Goal: Task Accomplishment & Management: Use online tool/utility

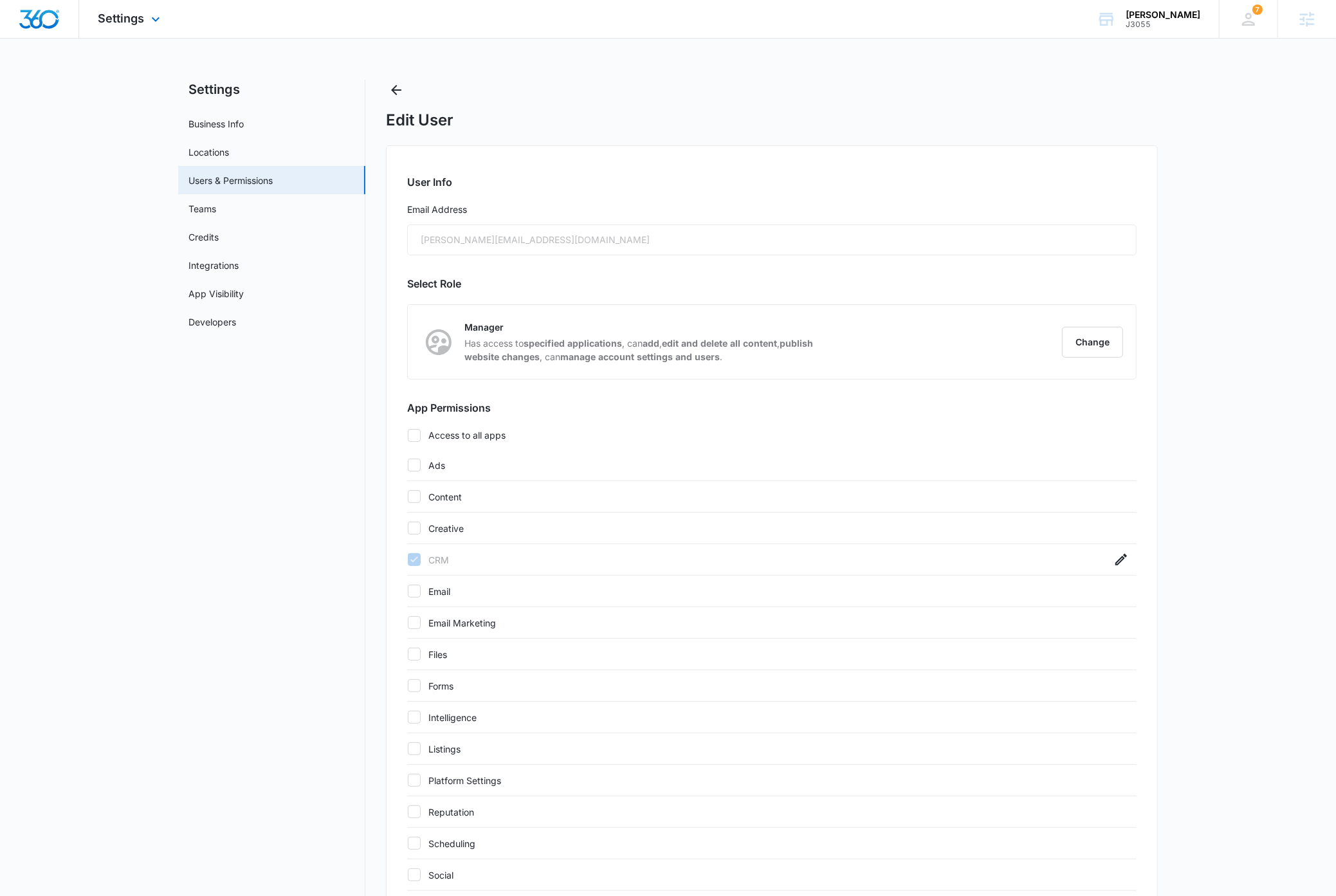
click at [36, 23] on img "Dashboard" at bounding box center [39, 19] width 41 height 19
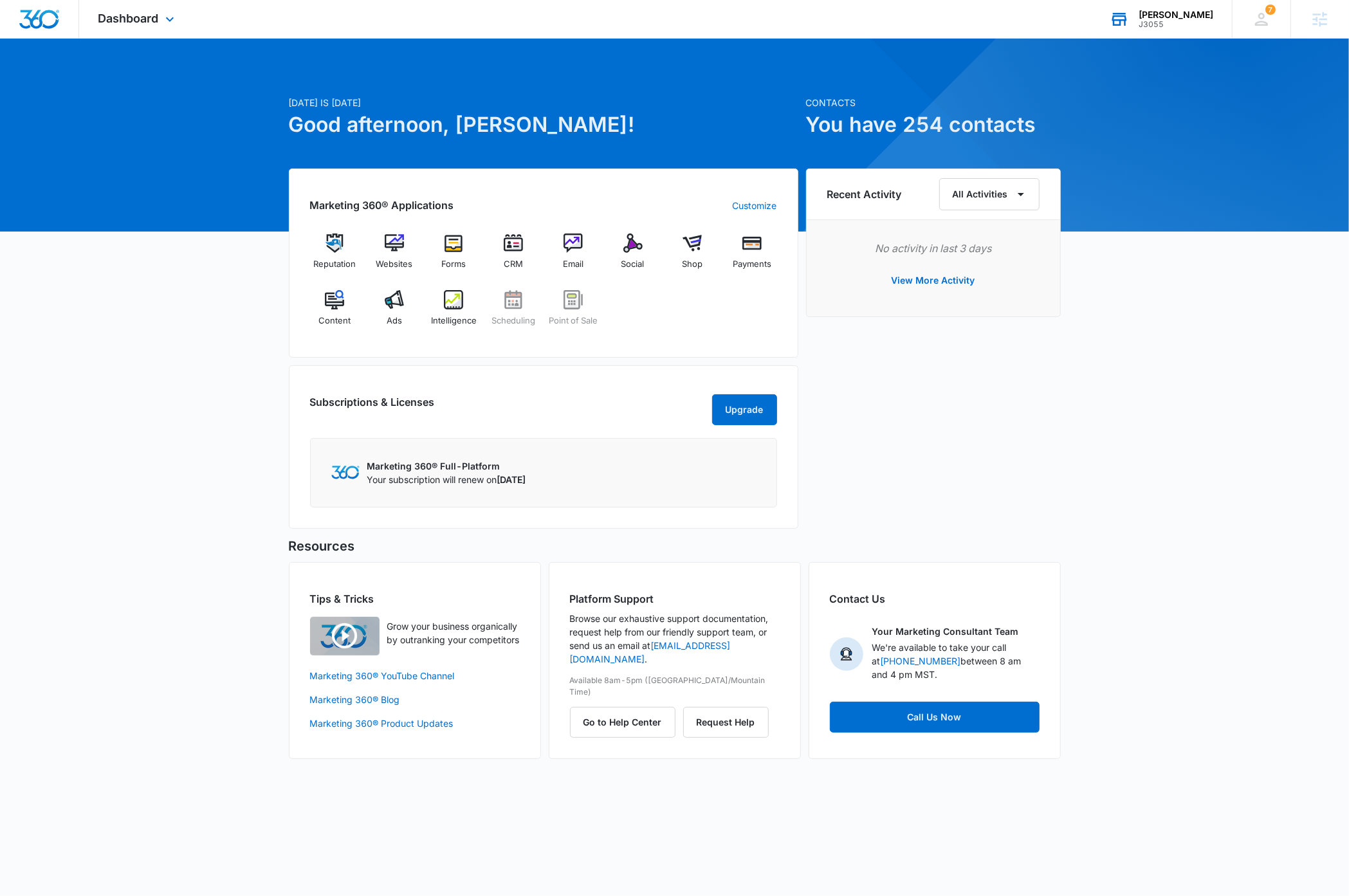
click at [1188, 21] on div "J3055" at bounding box center [1176, 25] width 74 height 9
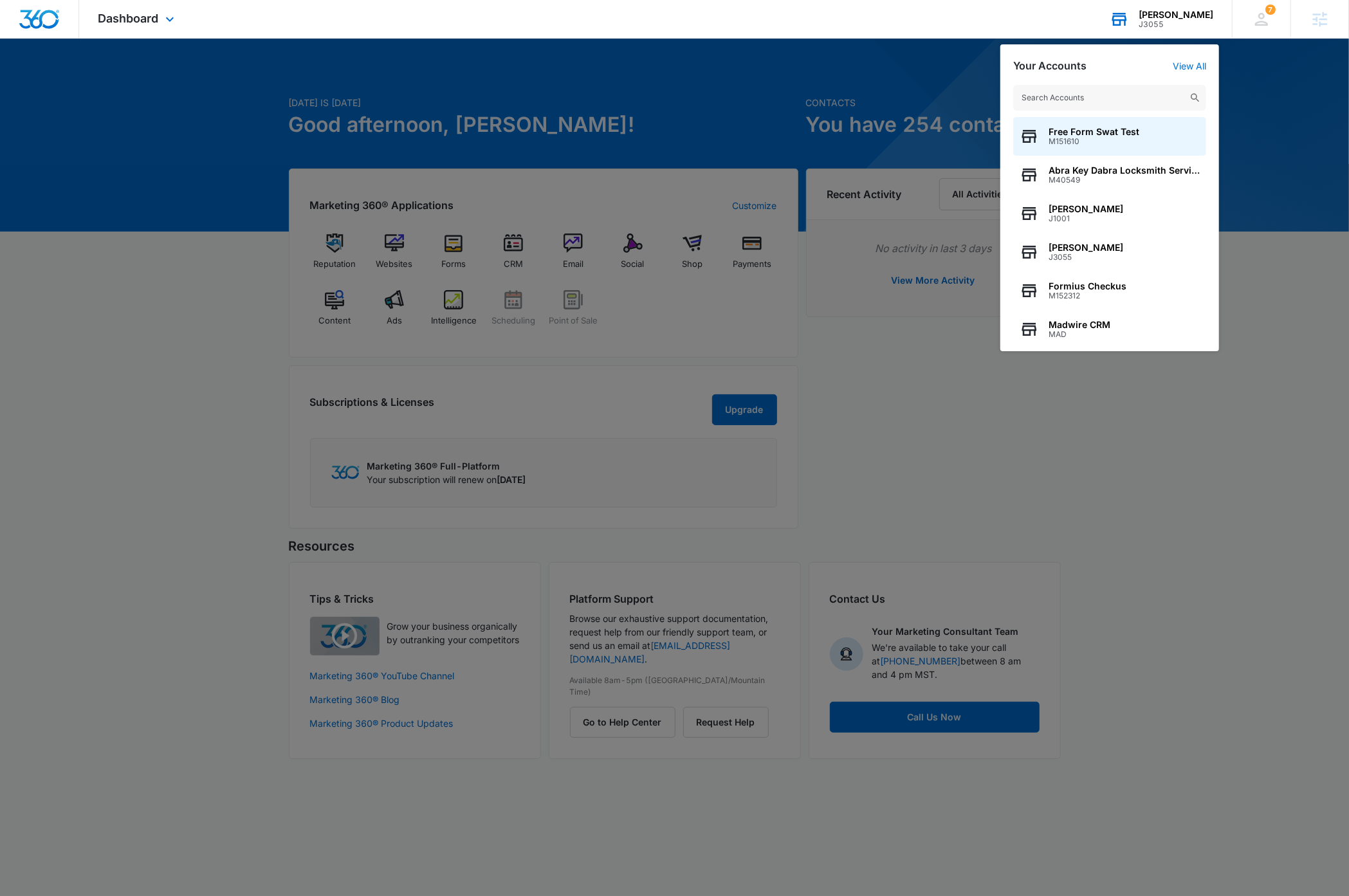
click at [1125, 99] on input "text" at bounding box center [1109, 98] width 193 height 26
type input "M336162"
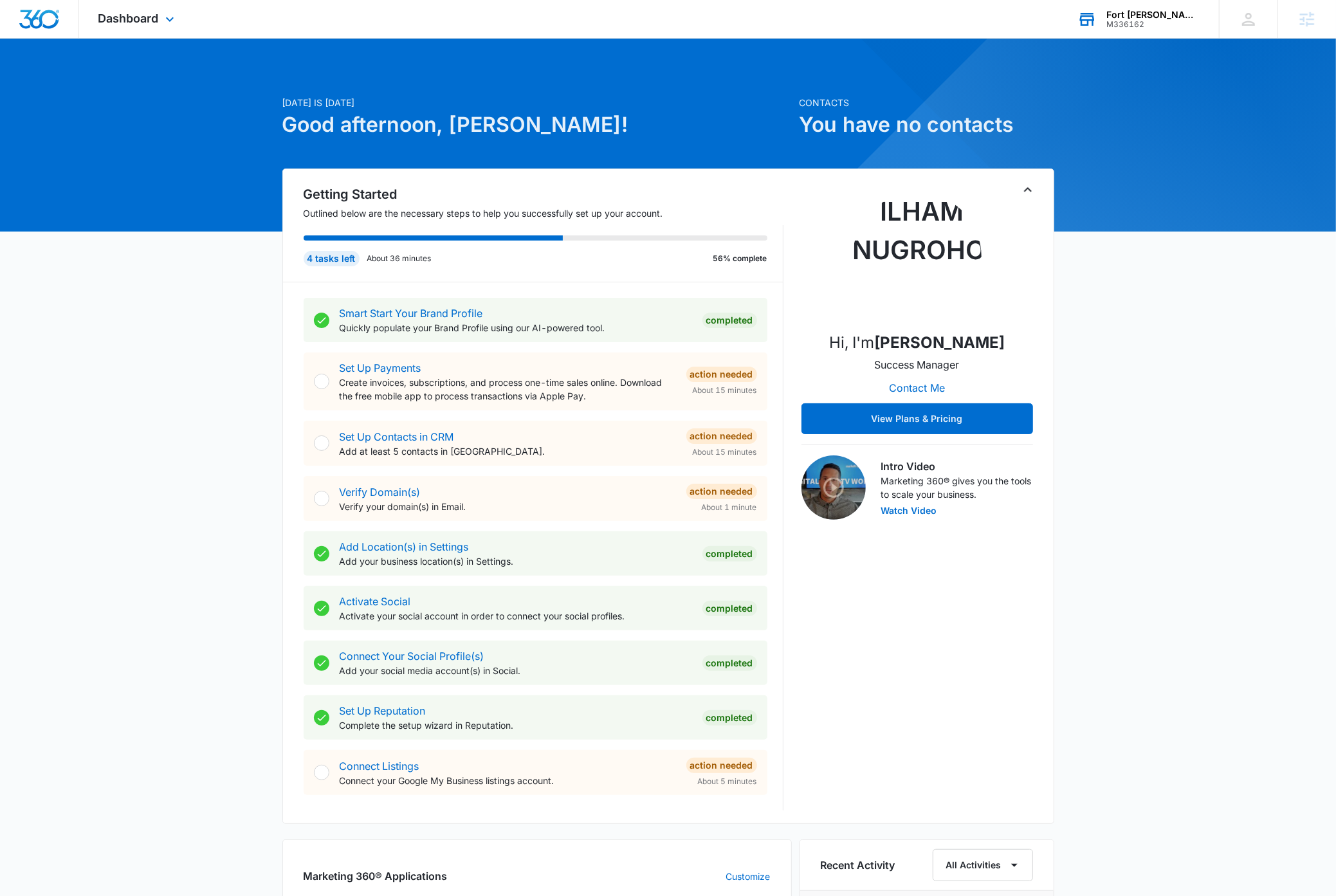
click at [1032, 192] on icon "Toggle Collapse" at bounding box center [1028, 190] width 15 height 15
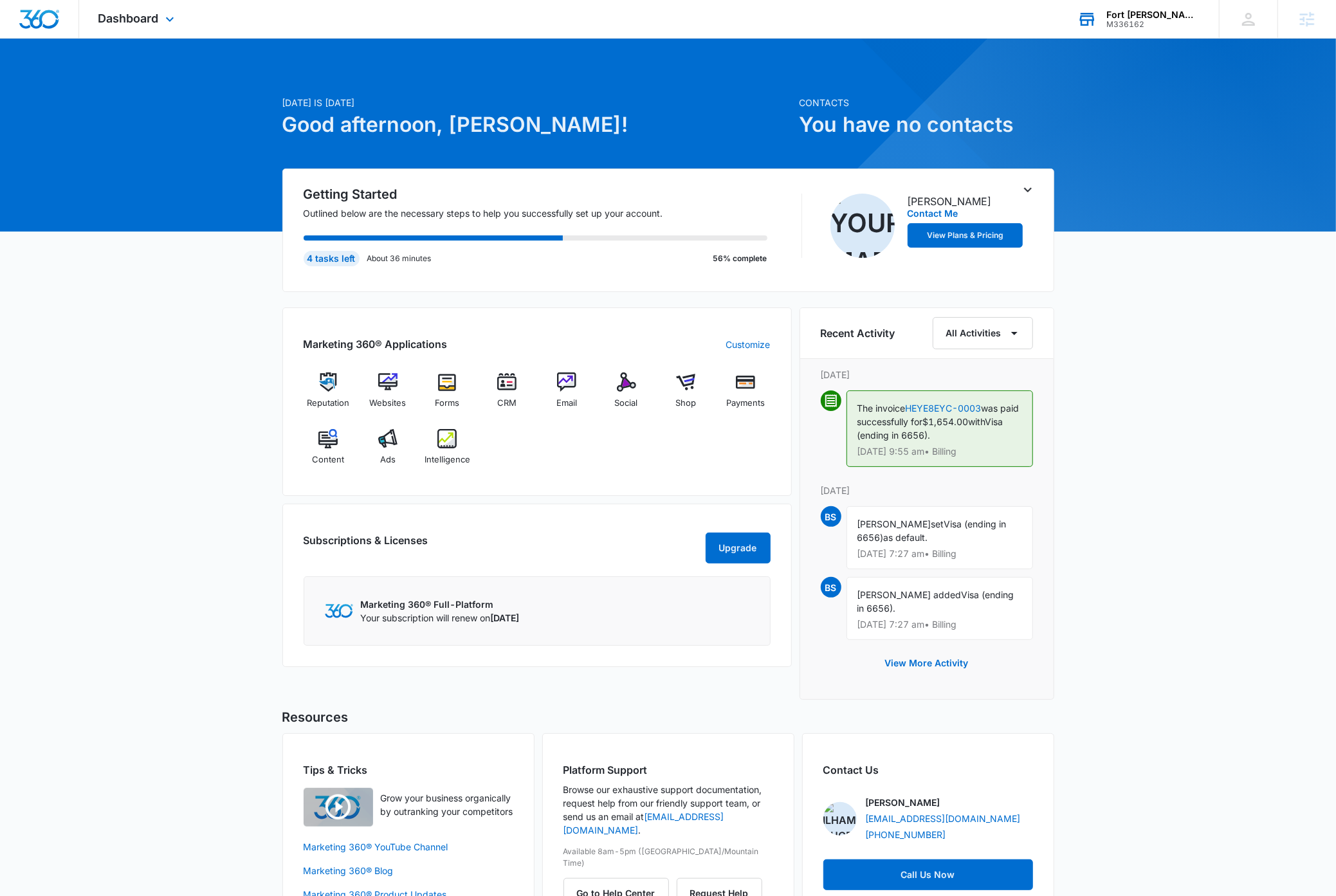
click at [1128, 436] on div "[DATE] is [DATE] Good afternoon, [PERSON_NAME]! Contacts You have no contacts G…" at bounding box center [668, 500] width 1336 height 891
click at [507, 389] on img at bounding box center [507, 382] width 19 height 19
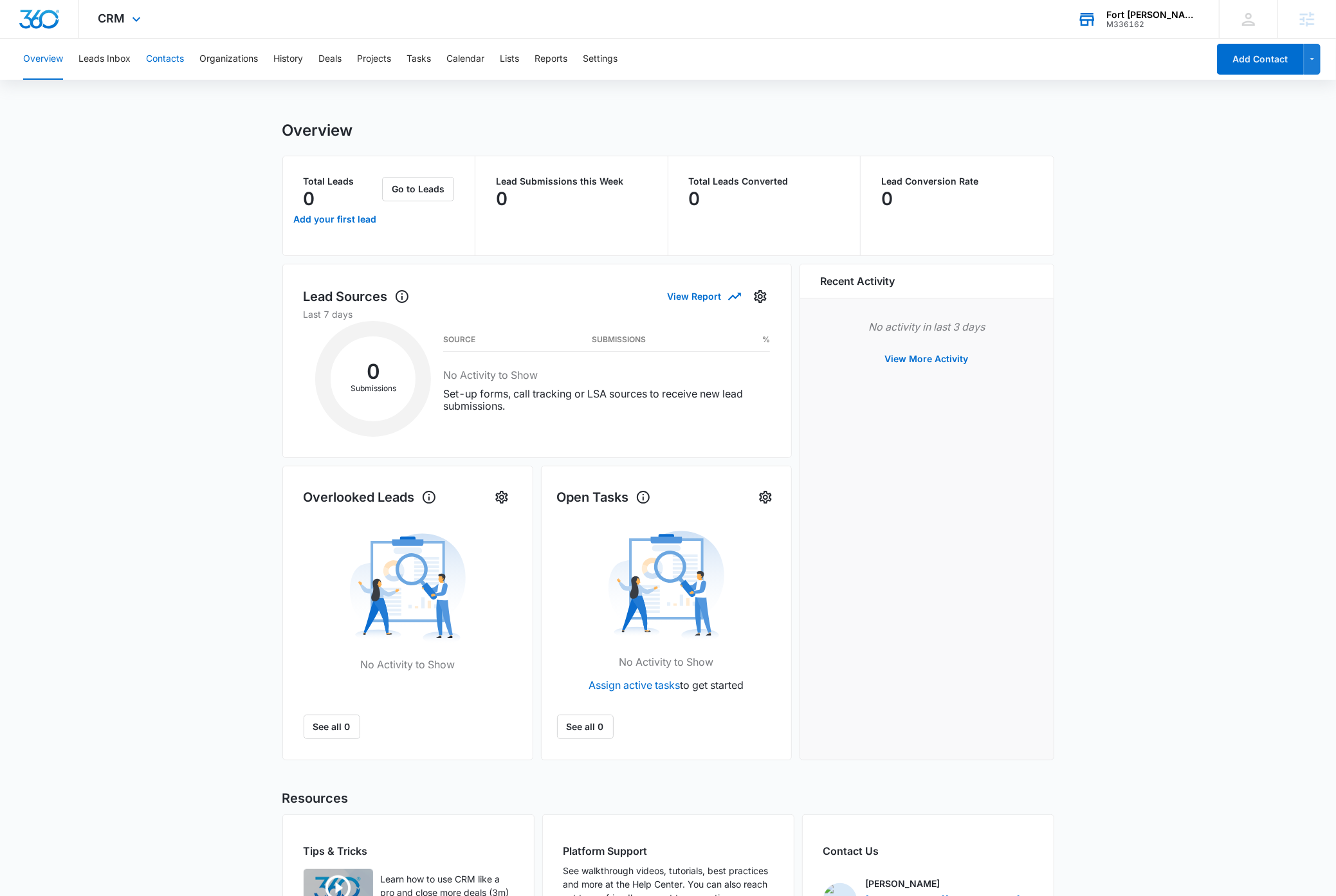
click at [177, 59] on button "Contacts" at bounding box center [165, 59] width 38 height 41
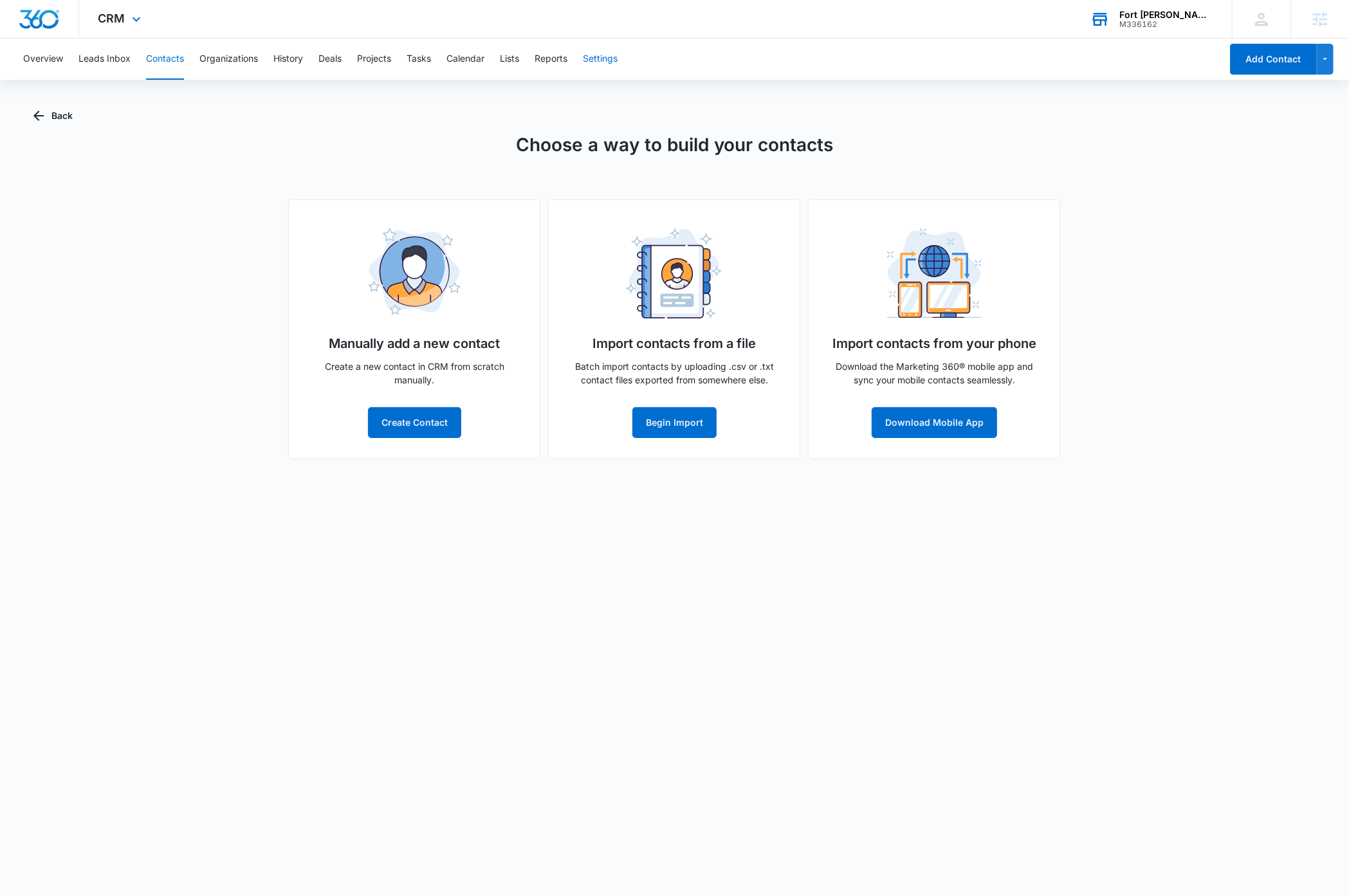
click at [613, 61] on button "Settings" at bounding box center [599, 59] width 35 height 41
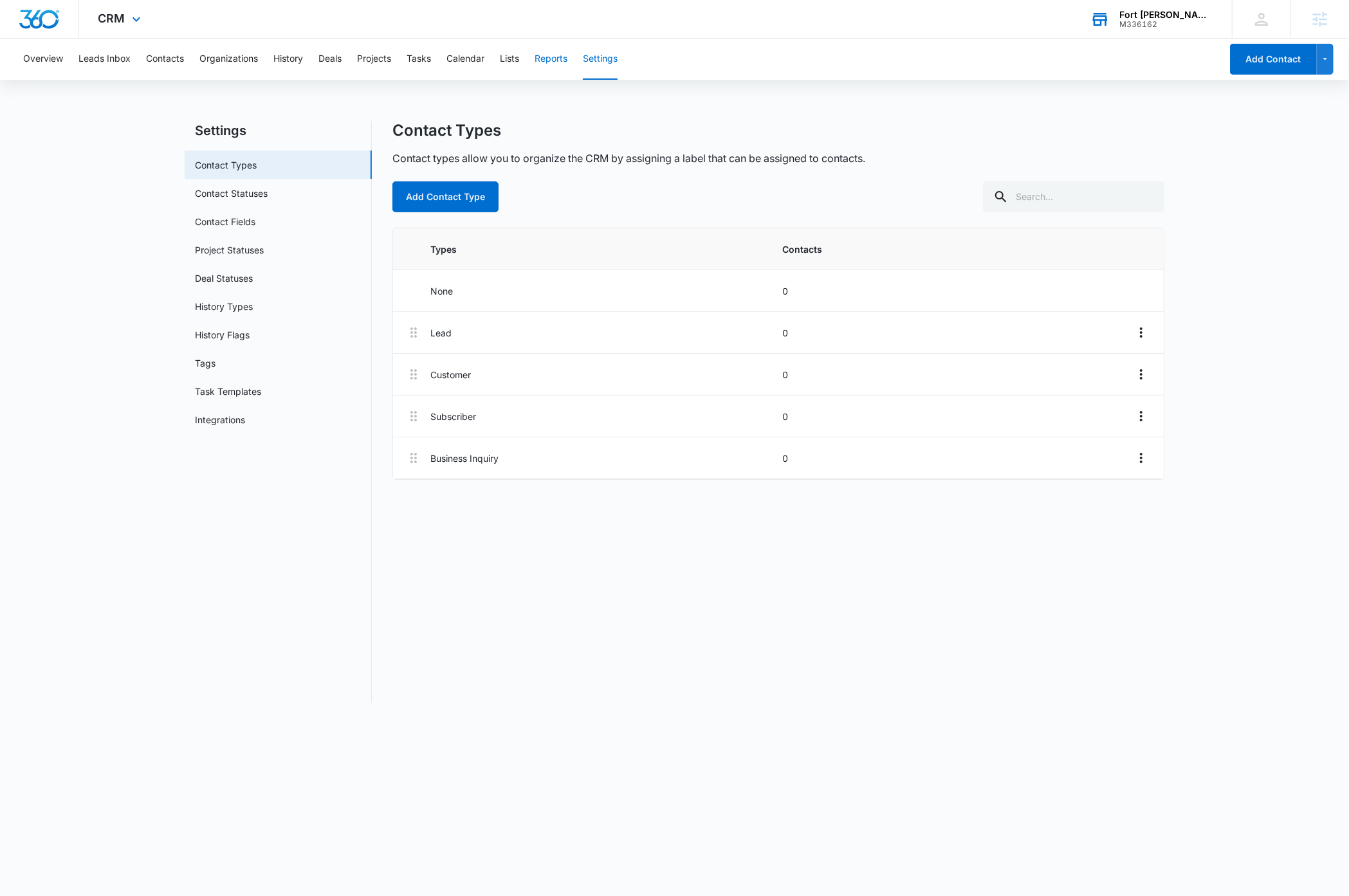
click at [550, 58] on button "Reports" at bounding box center [551, 59] width 33 height 41
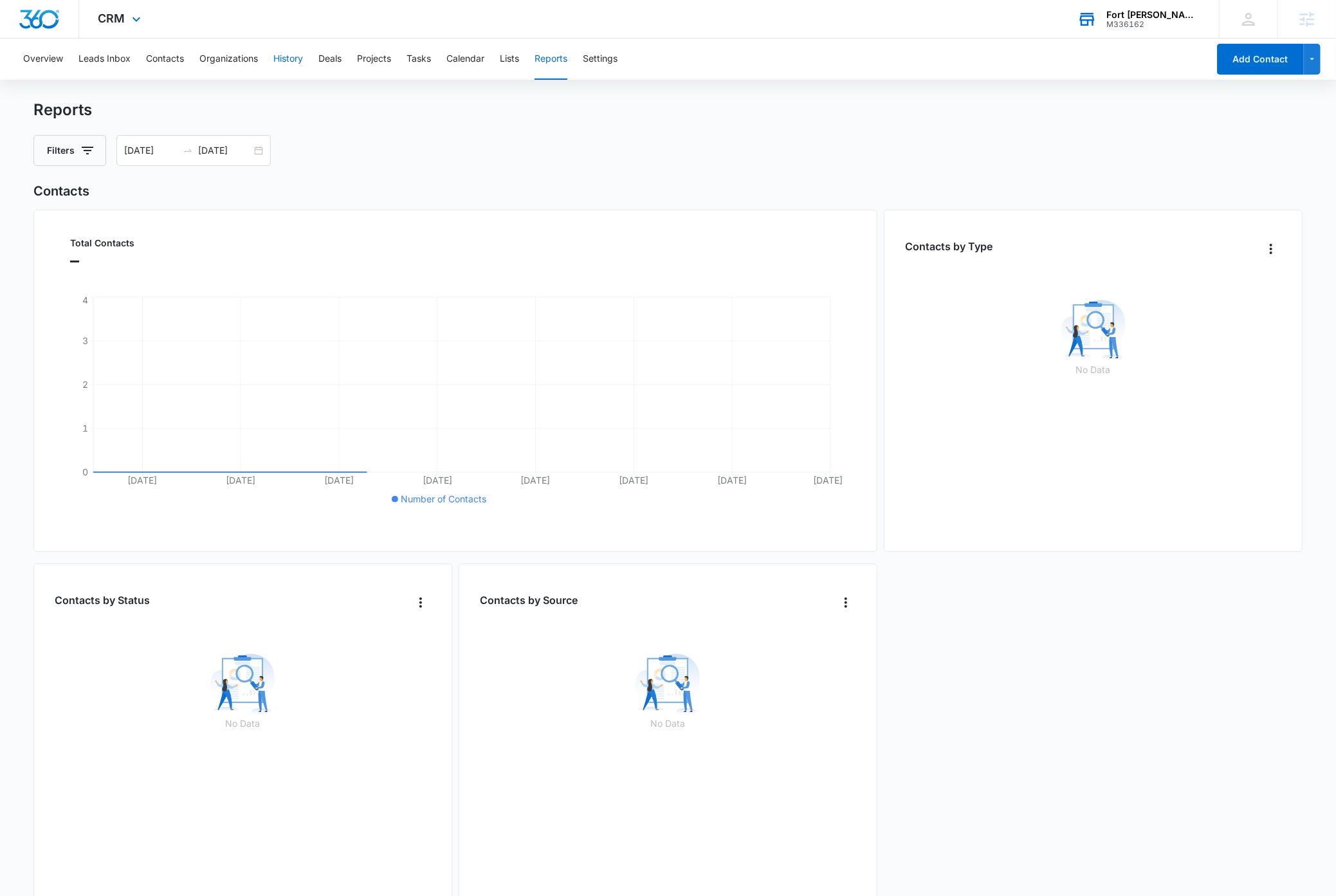
click at [297, 60] on button "History" at bounding box center [288, 59] width 29 height 41
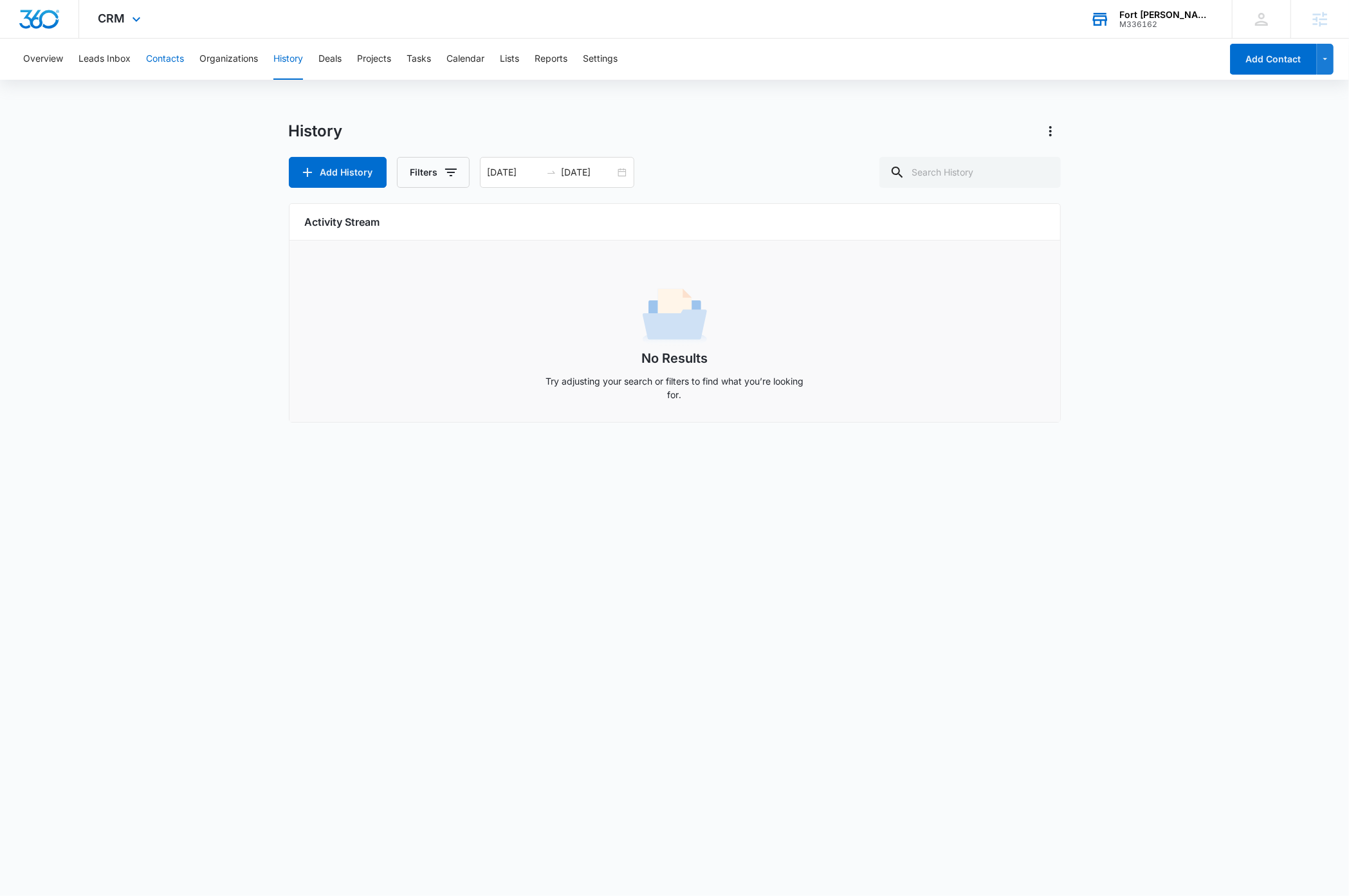
click at [162, 48] on button "Contacts" at bounding box center [165, 59] width 38 height 41
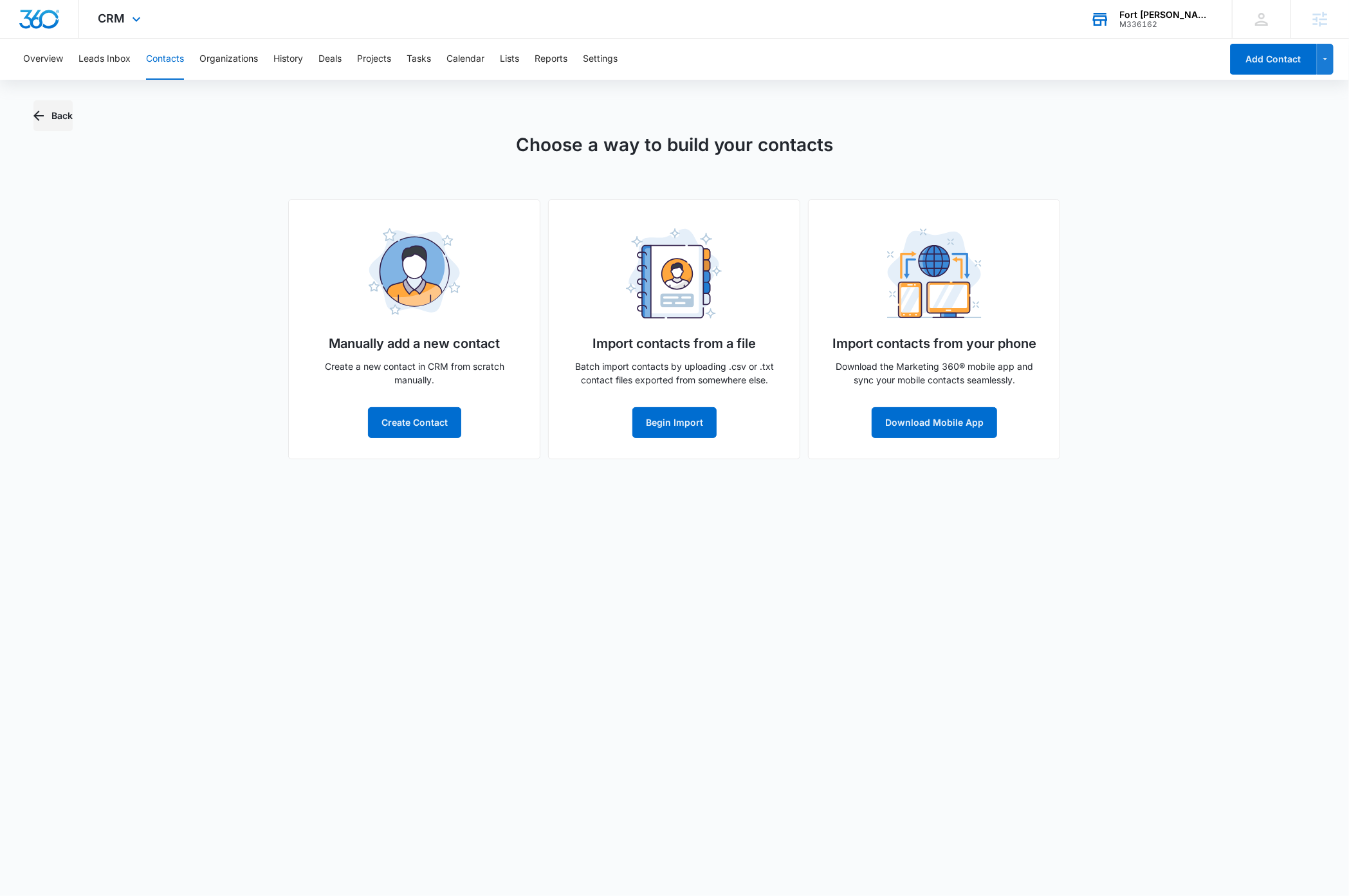
click at [51, 114] on button "Back" at bounding box center [53, 116] width 39 height 31
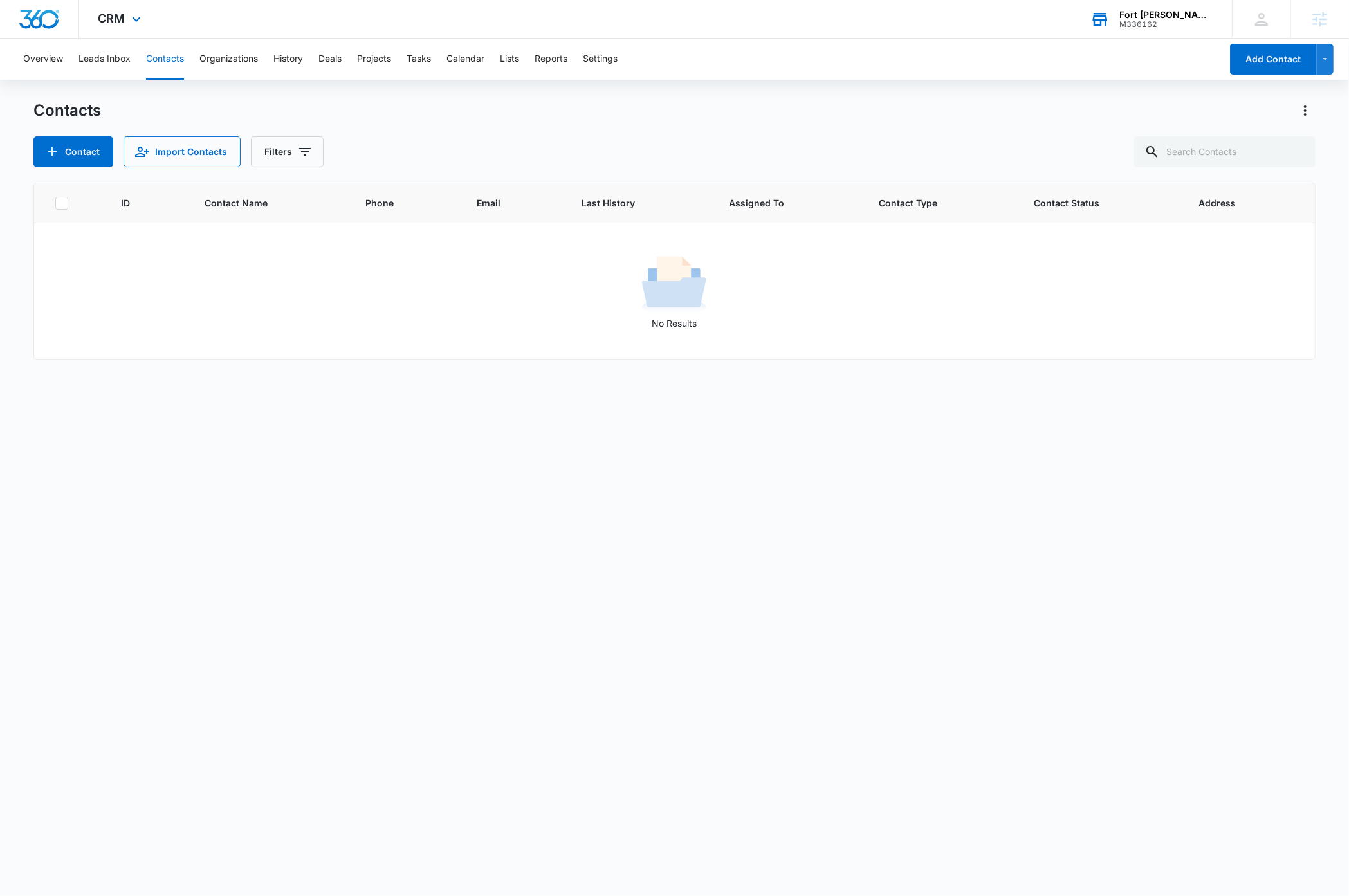
click at [157, 491] on div "ID Contact Name Phone Email Last History Assigned To Contact Type Contact Statu…" at bounding box center [674, 530] width 1281 height 696
click at [133, 20] on icon at bounding box center [136, 22] width 15 height 15
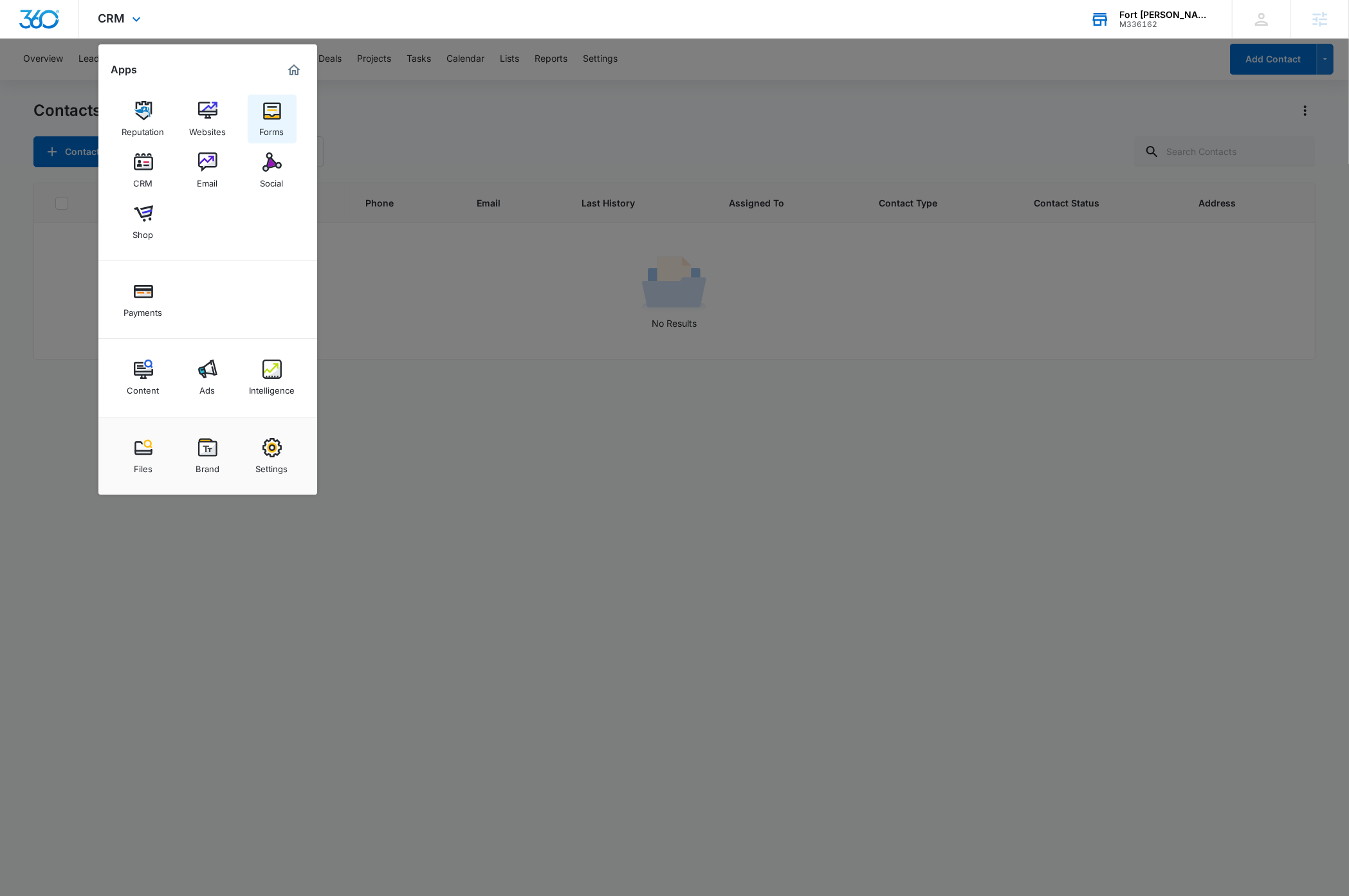
click at [275, 118] on img at bounding box center [272, 110] width 19 height 19
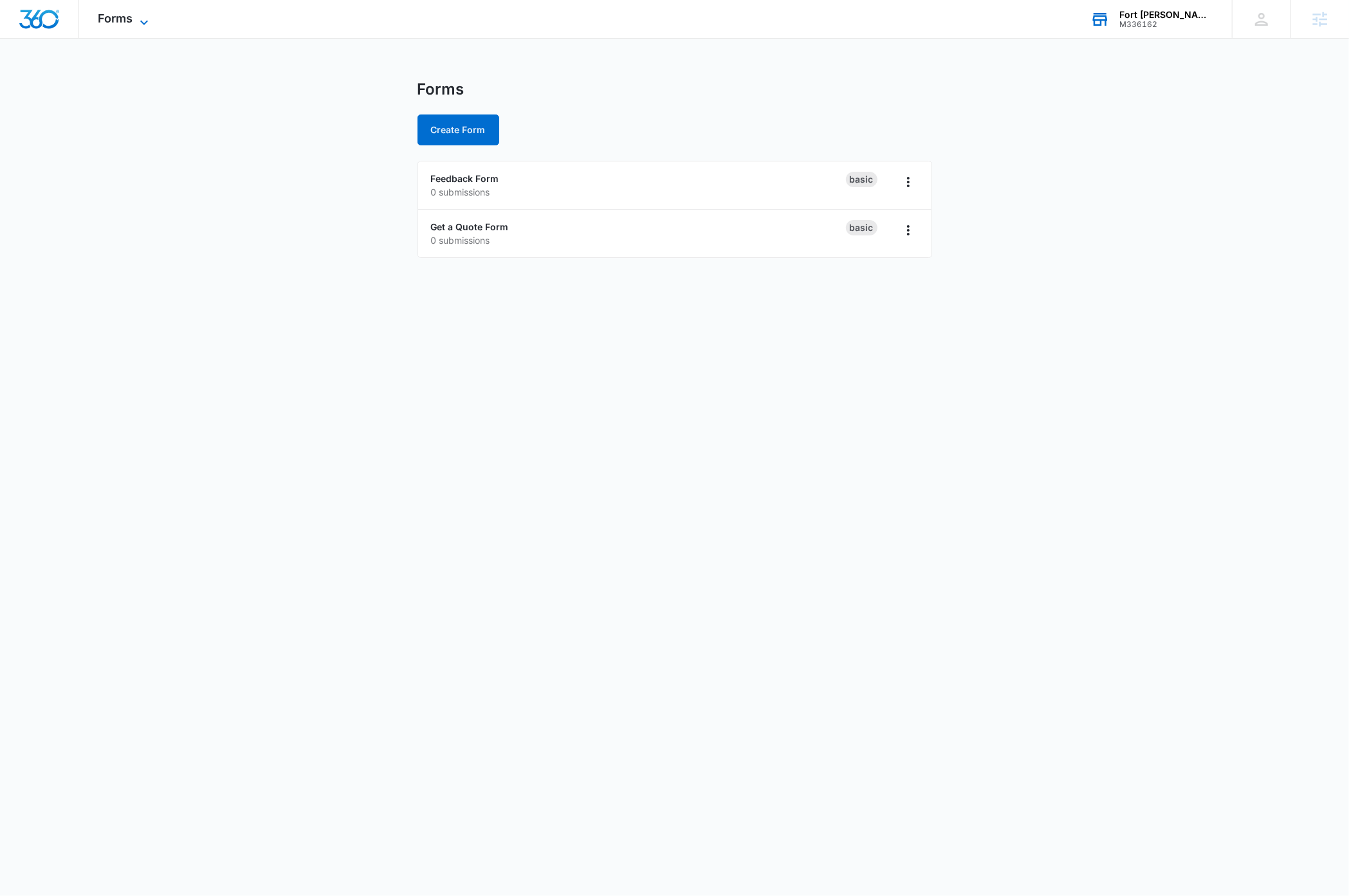
click at [141, 23] on icon at bounding box center [144, 22] width 15 height 15
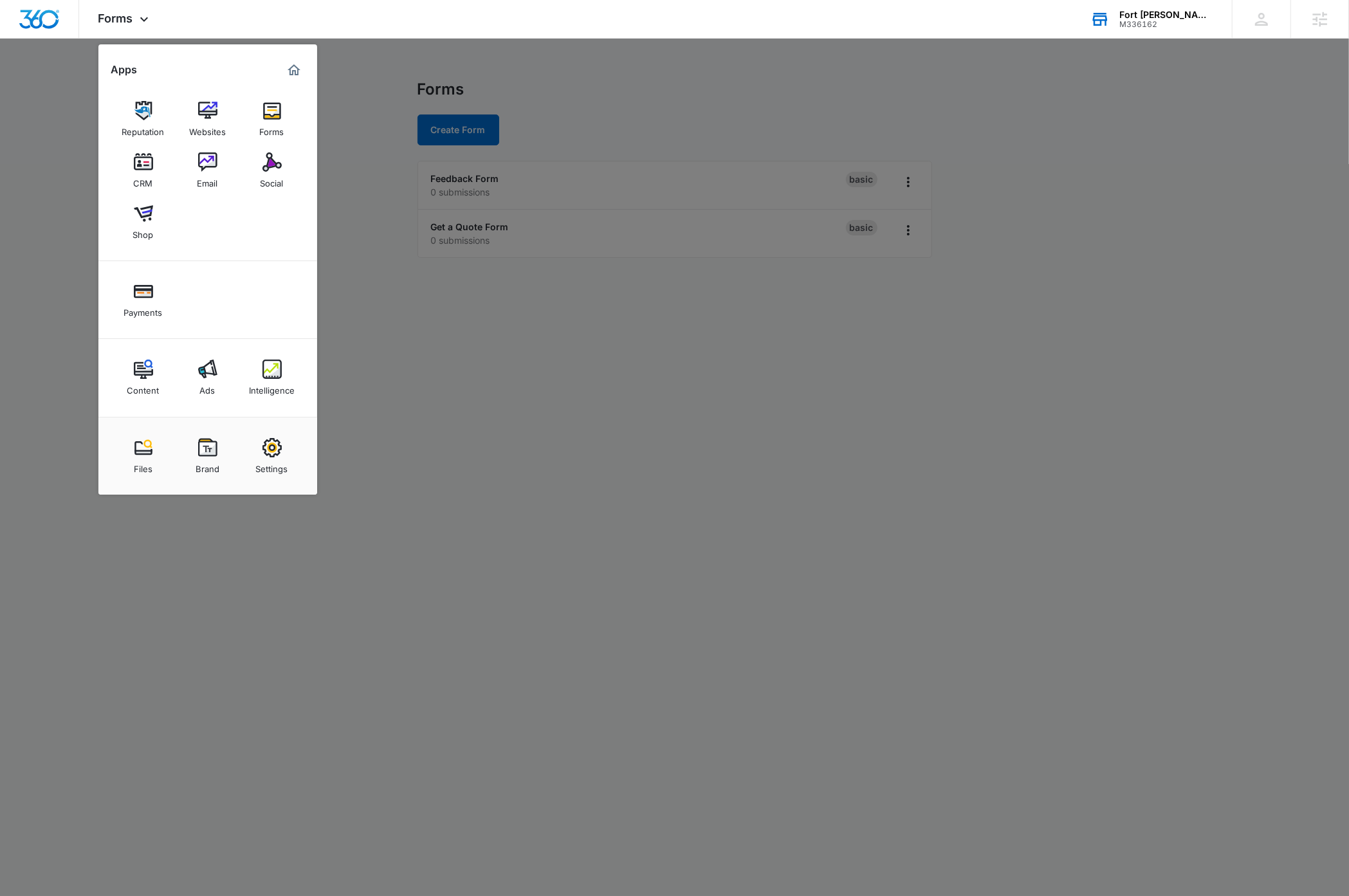
click at [139, 171] on img at bounding box center [143, 162] width 19 height 19
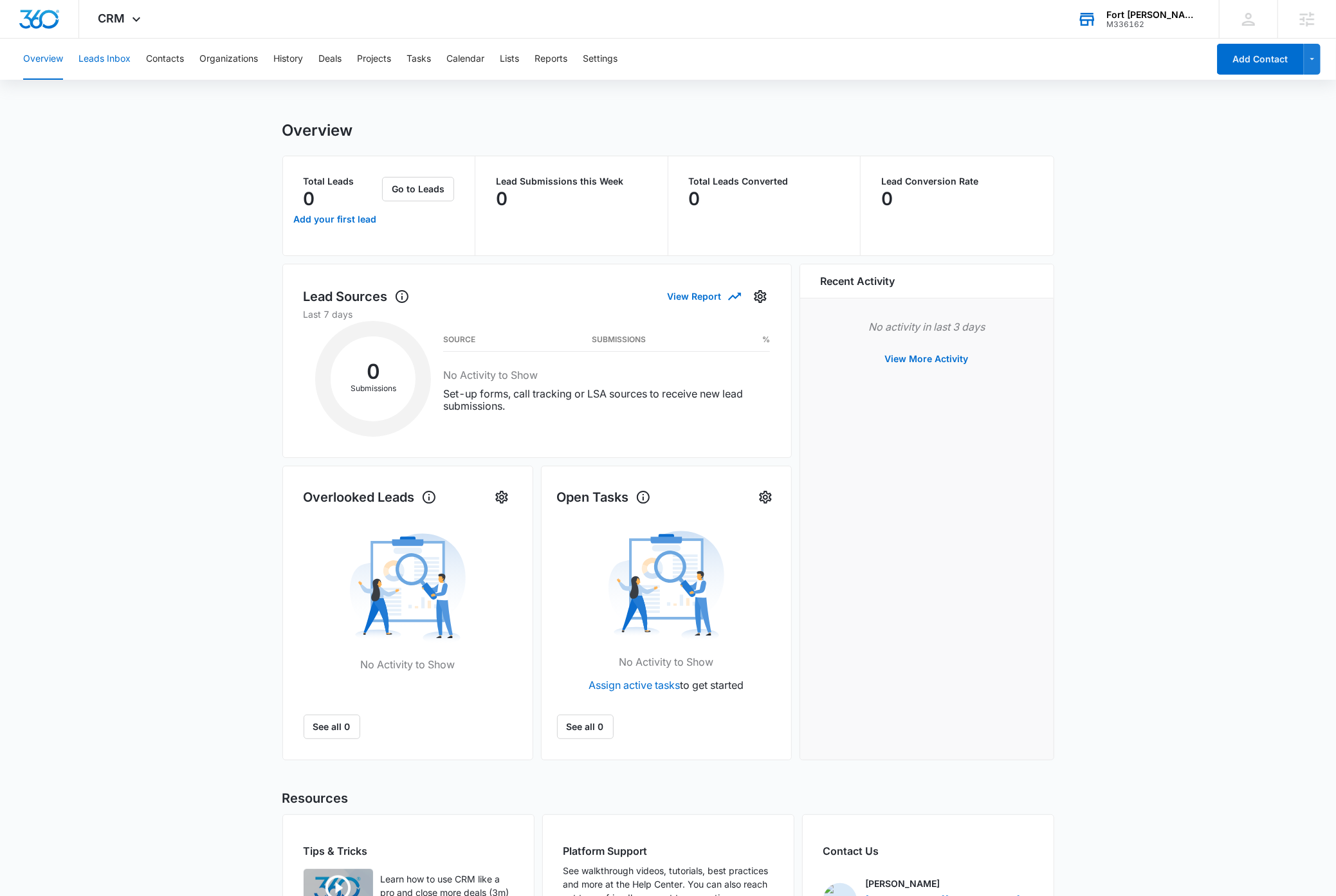
click at [108, 55] on button "Leads Inbox" at bounding box center [104, 59] width 52 height 41
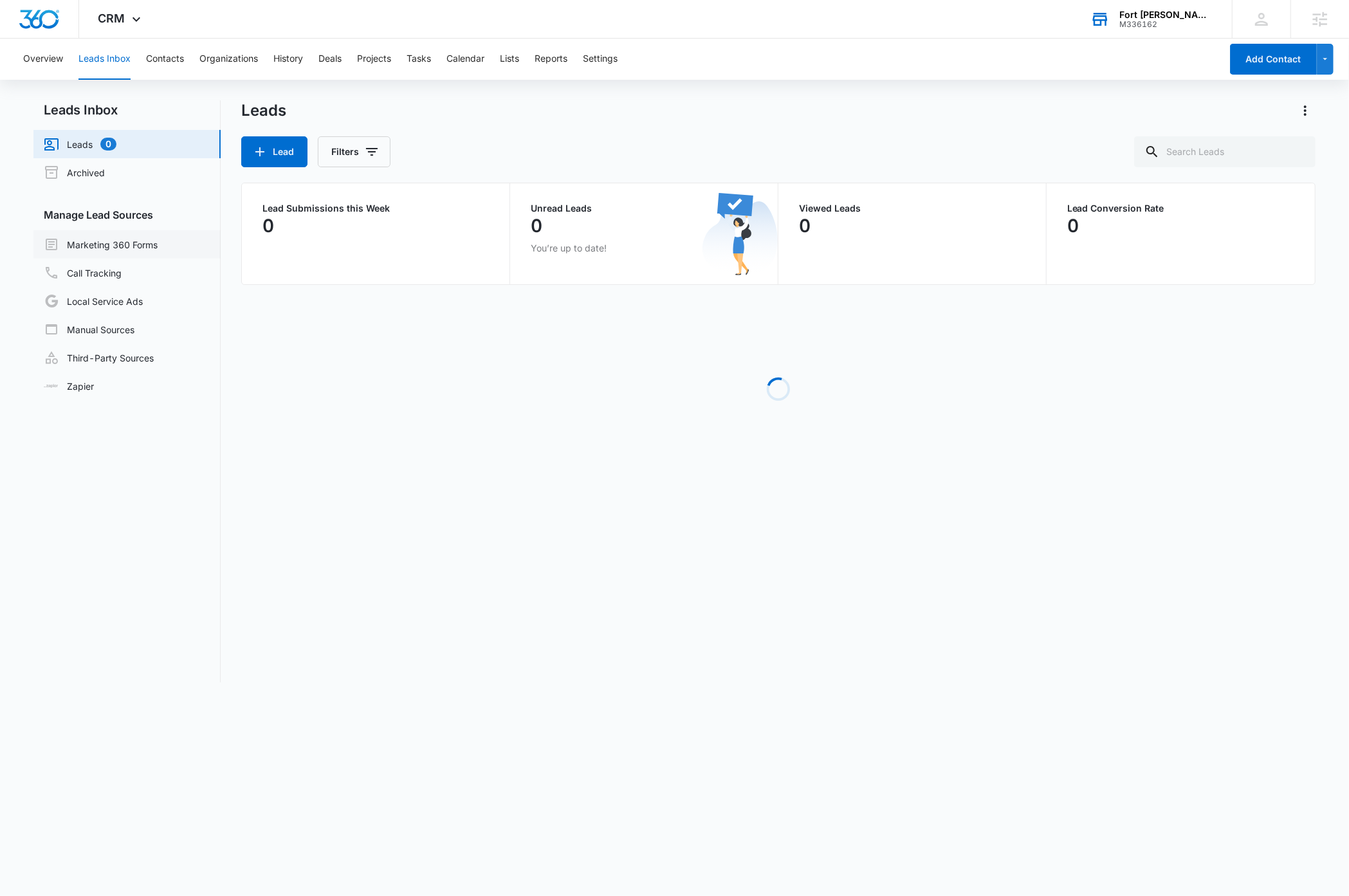
click at [122, 242] on link "Marketing 360 Forms" at bounding box center [100, 245] width 114 height 15
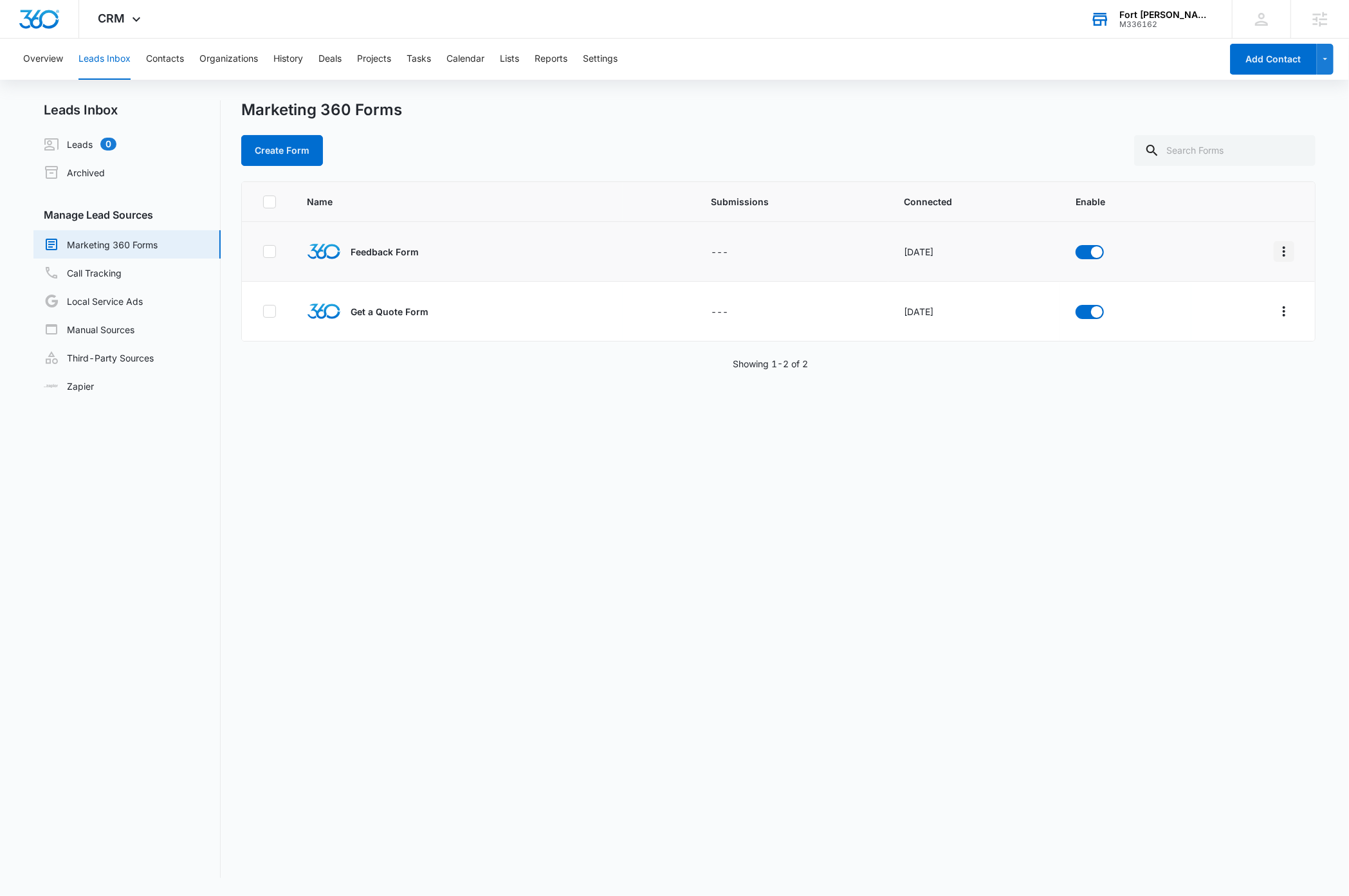
click at [1276, 253] on icon "Overflow Menu" at bounding box center [1284, 252] width 15 height 15
click at [1193, 321] on div "Field Mapping" at bounding box center [1213, 326] width 73 height 9
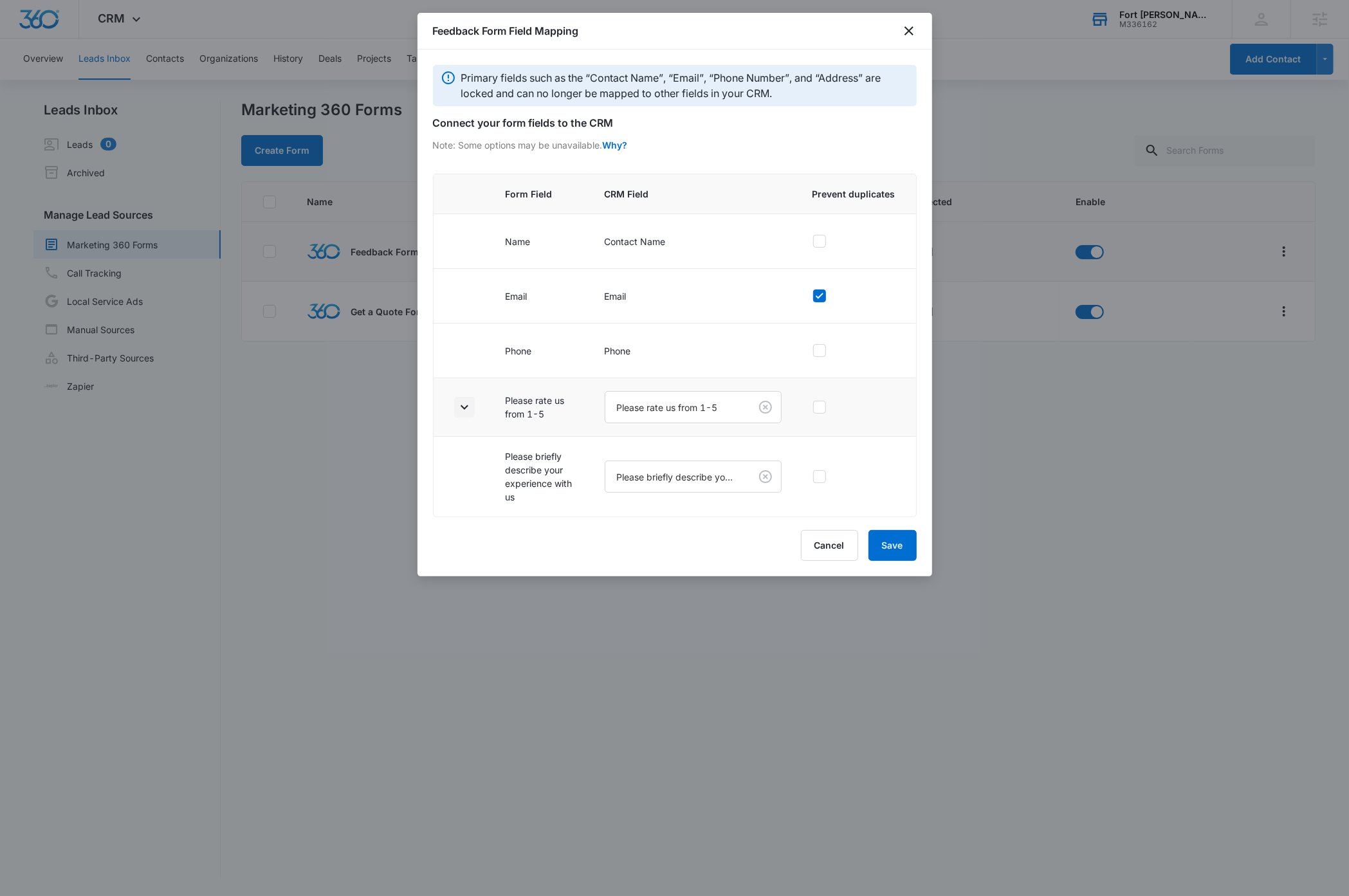
click at [469, 409] on icon "button" at bounding box center [465, 407] width 15 height 15
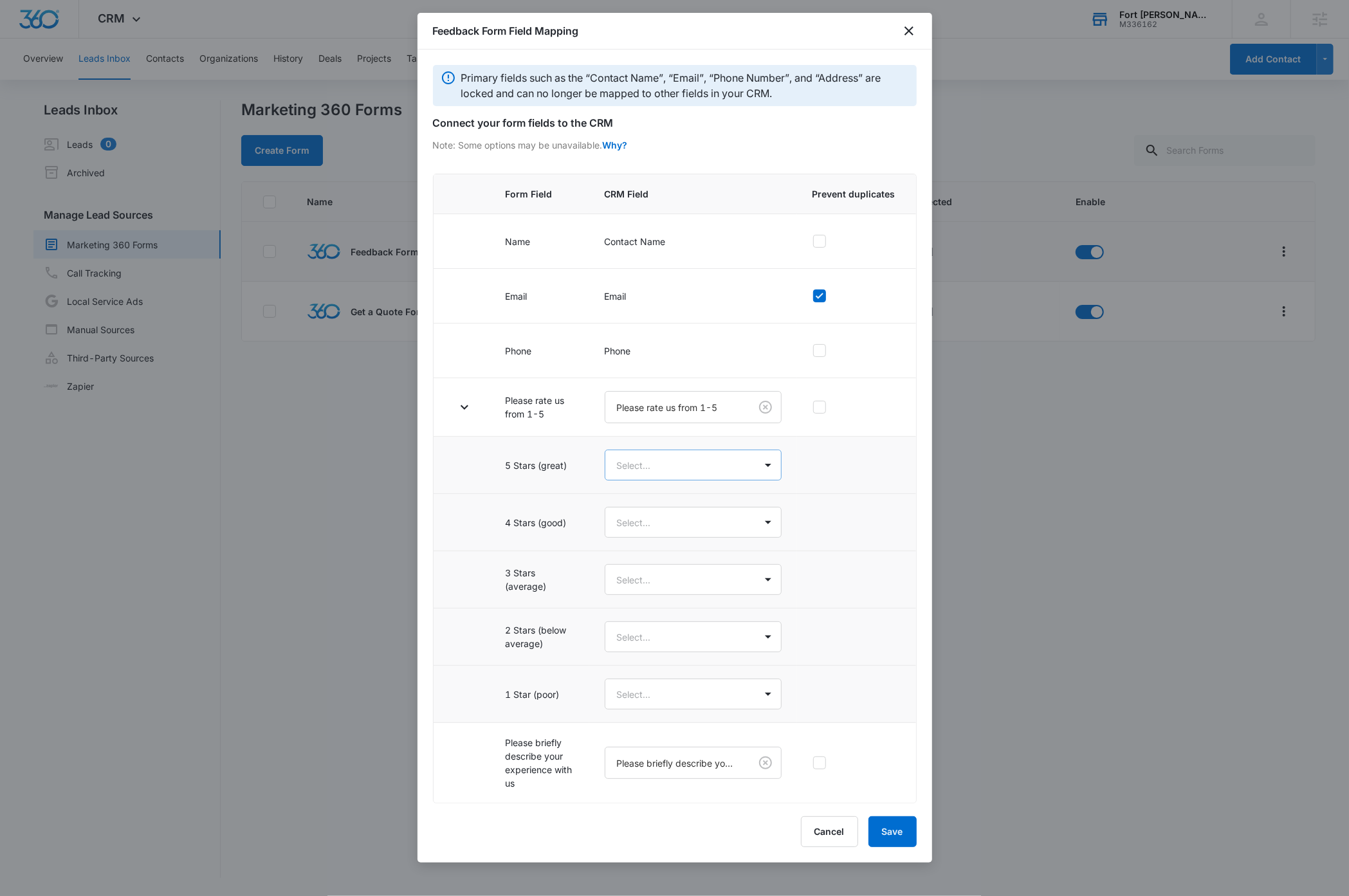
click at [693, 469] on body "CRM Apps Reputation Websites Forms CRM Email Social Shop Payments Content Ads I…" at bounding box center [674, 448] width 1349 height 896
click at [673, 513] on p "5 Stars (great)" at bounding box center [651, 513] width 62 height 13
click at [668, 530] on body "CRM Apps Reputation Websites Forms CRM Email Social Shop Payments Content Ads I…" at bounding box center [674, 448] width 1349 height 896
click at [659, 588] on div "4 Stars (good)" at bounding box center [694, 596] width 178 height 24
click at [661, 580] on body "CRM Apps Reputation Websites Forms CRM Email Social Shop Payments Content Ads I…" at bounding box center [674, 448] width 1349 height 896
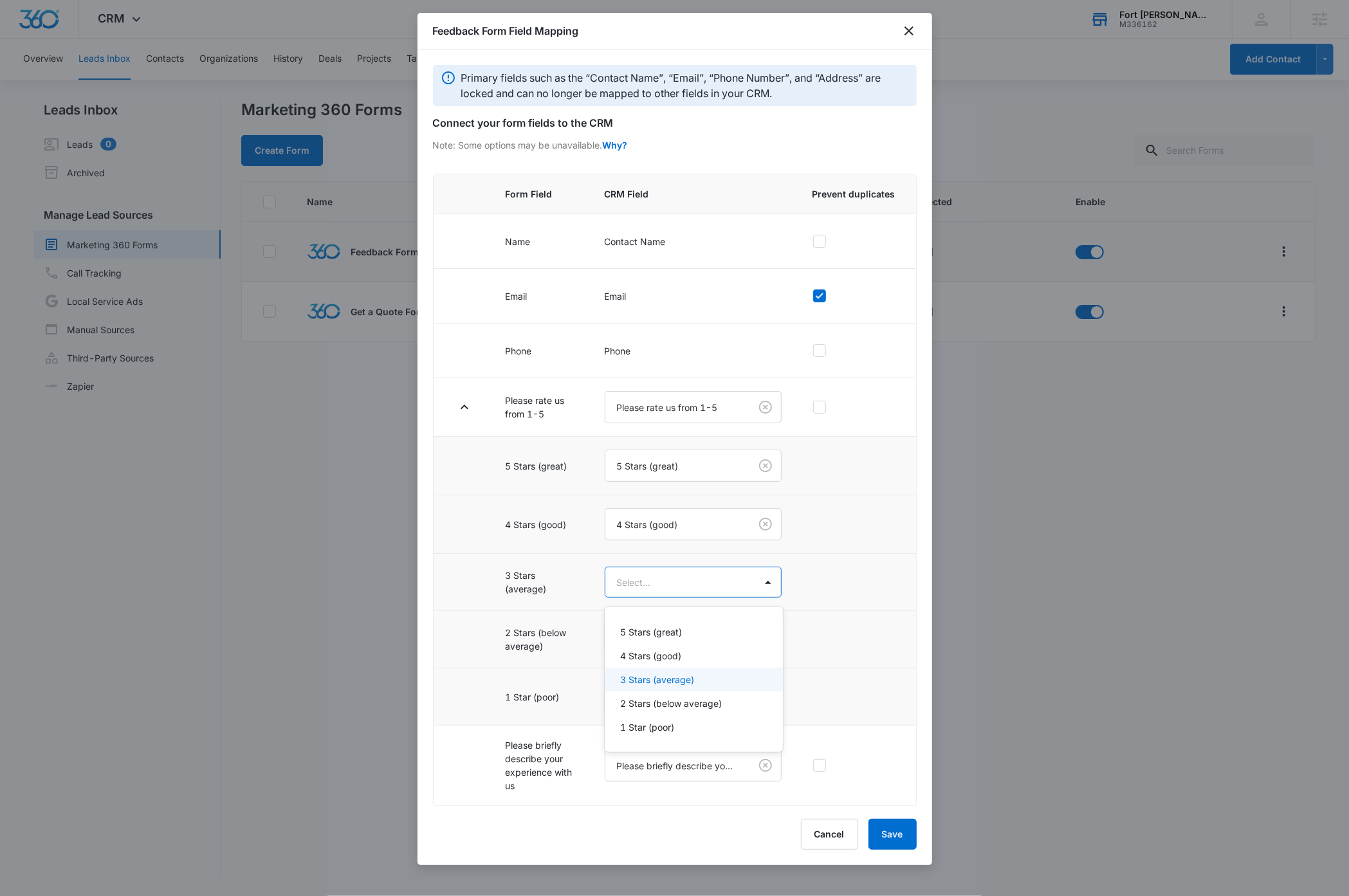
click at [654, 677] on p "3 Stars (average)" at bounding box center [657, 679] width 74 height 13
click at [666, 647] on body "CRM Apps Reputation Websites Forms CRM Email Social Shop Payments Content Ads I…" at bounding box center [674, 448] width 1349 height 896
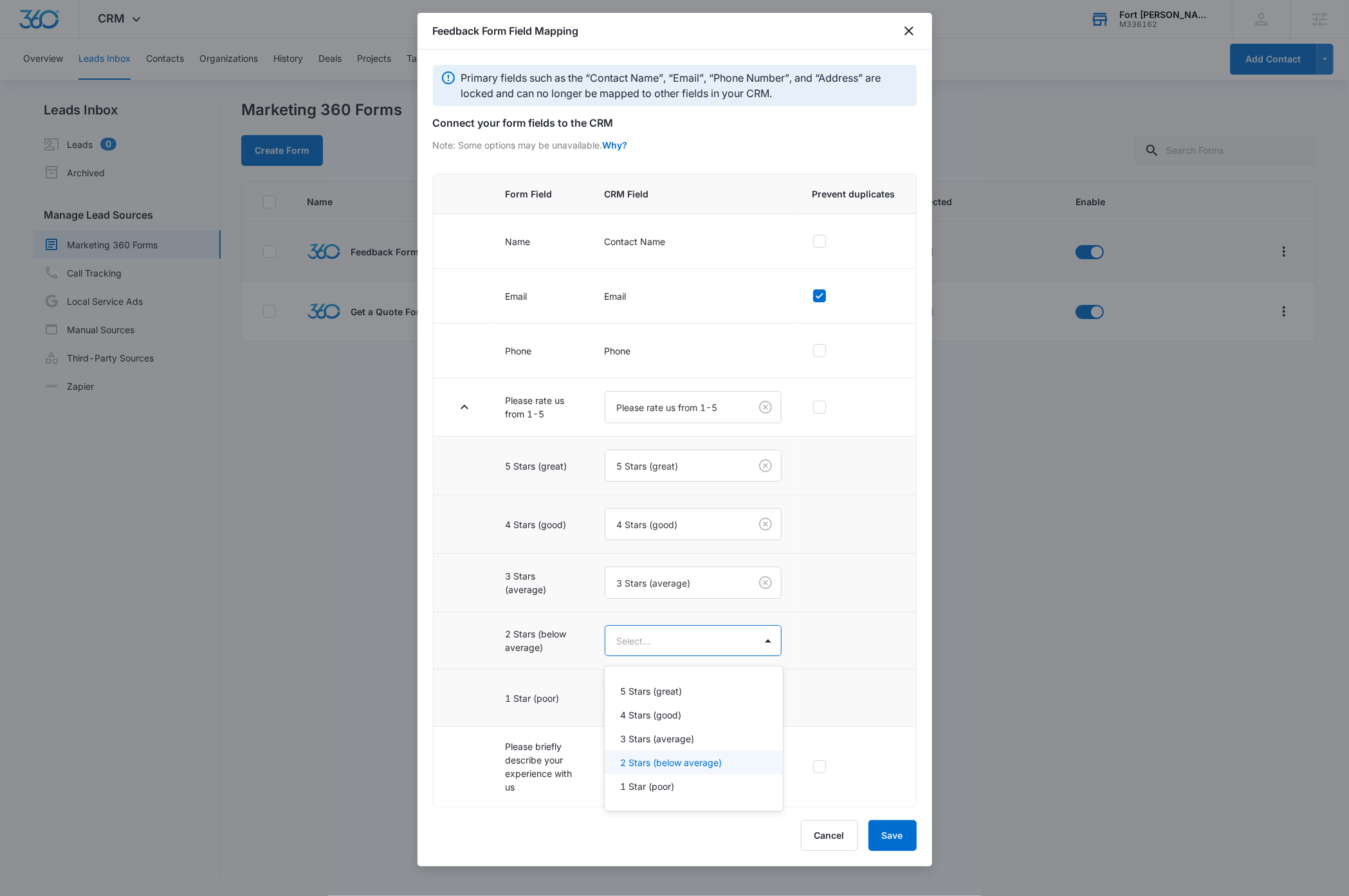
click at [657, 764] on p "2 Stars (below average)" at bounding box center [671, 762] width 101 height 13
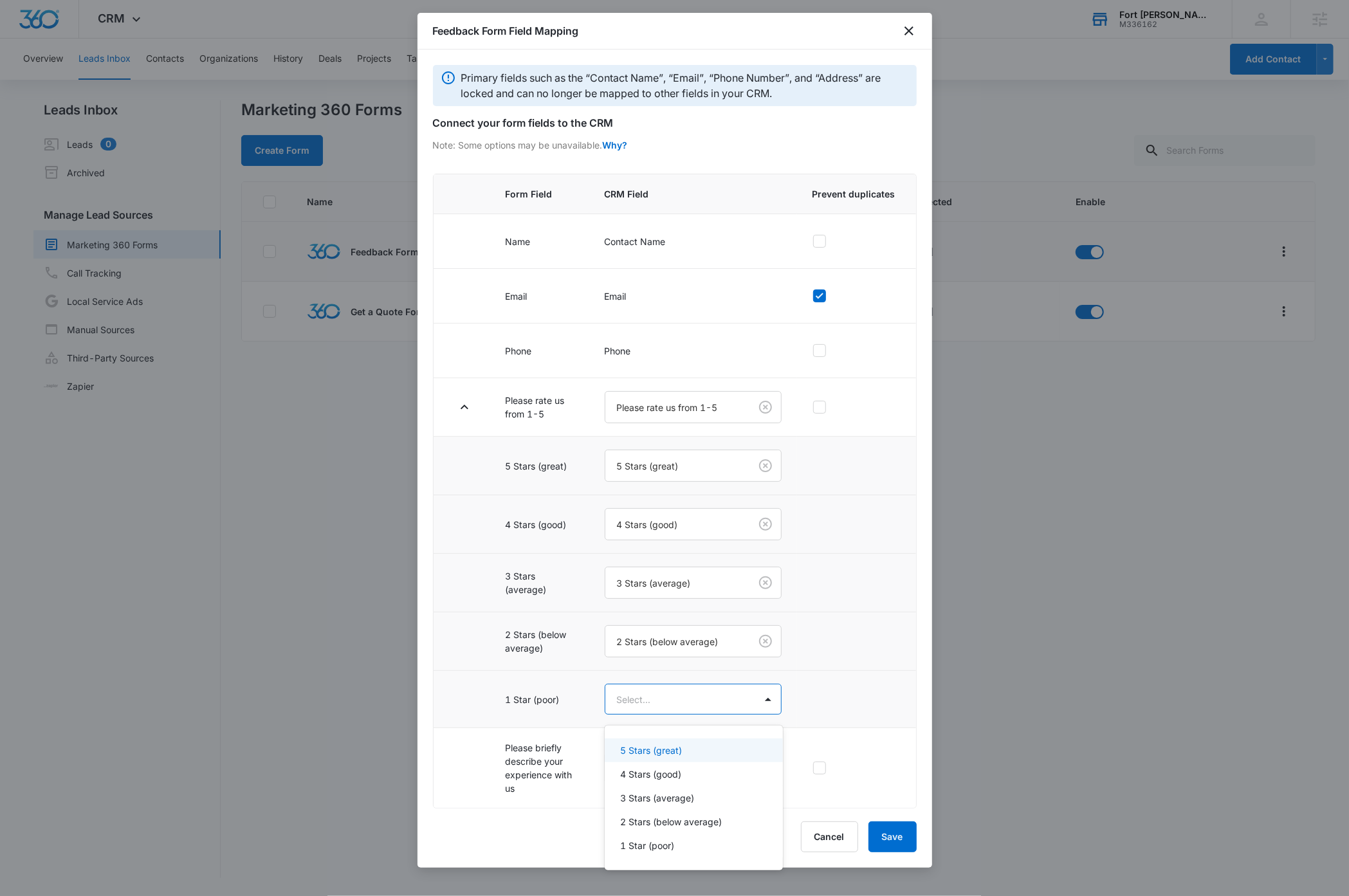
click at [666, 705] on body "CRM Apps Reputation Websites Forms CRM Email Social Shop Payments Content Ads I…" at bounding box center [674, 448] width 1349 height 896
click at [668, 846] on p "1 Star (poor)" at bounding box center [647, 845] width 54 height 13
click at [894, 839] on button "Save" at bounding box center [892, 838] width 48 height 31
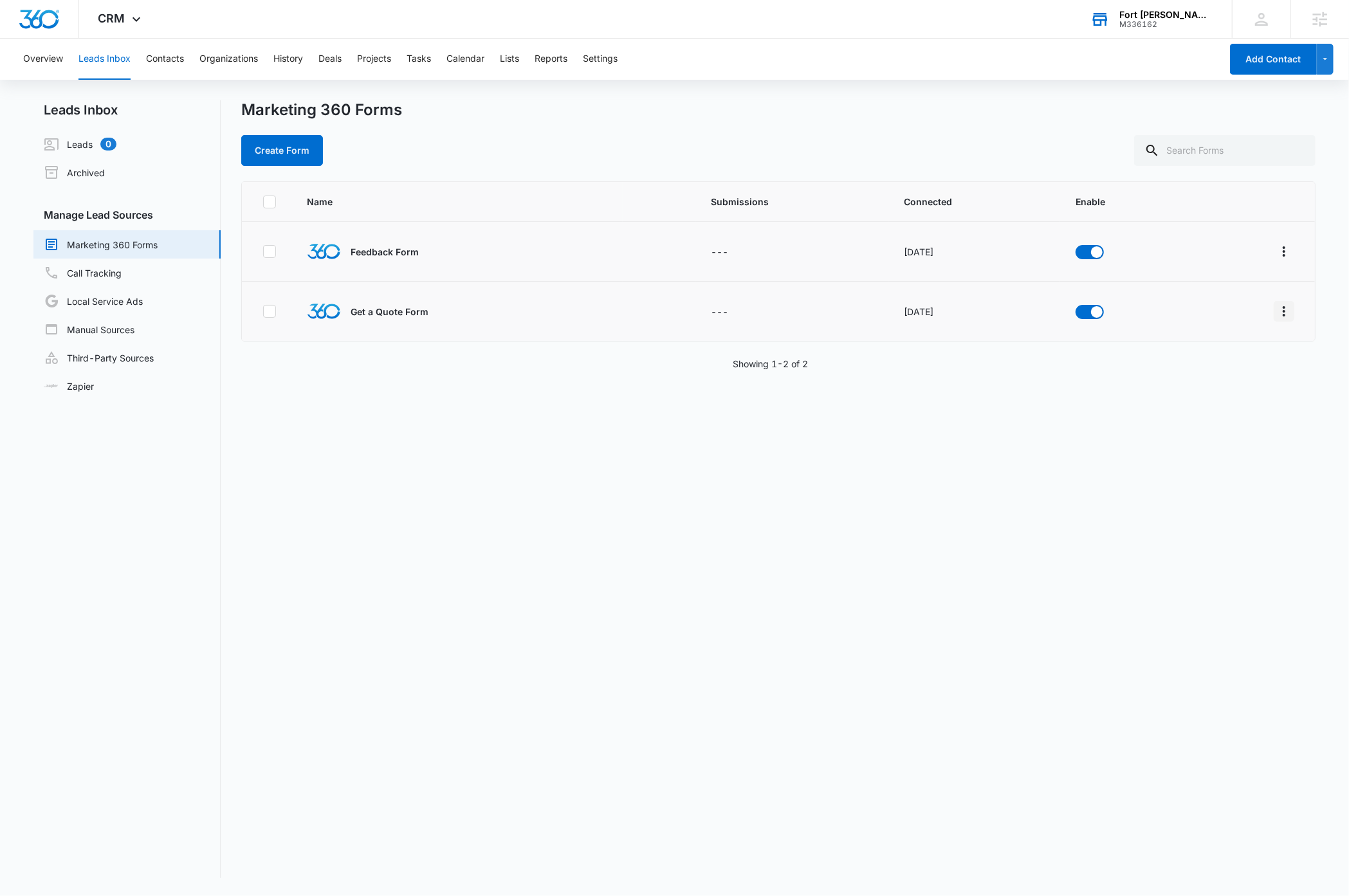
click at [1276, 313] on icon "Overflow Menu" at bounding box center [1284, 311] width 15 height 15
click at [1204, 383] on div "Field Mapping" at bounding box center [1213, 386] width 73 height 9
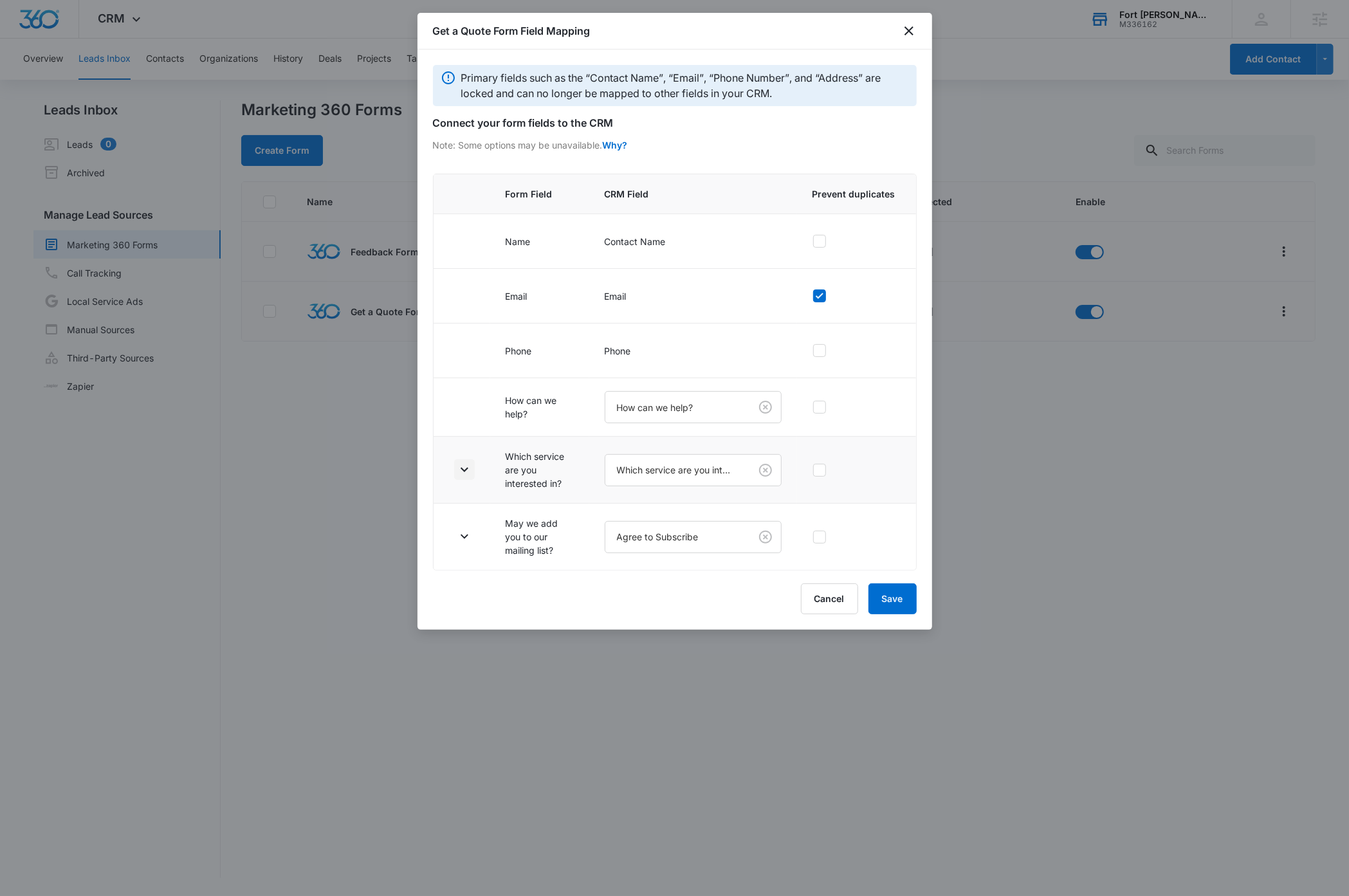
click at [461, 475] on icon "button" at bounding box center [465, 469] width 15 height 15
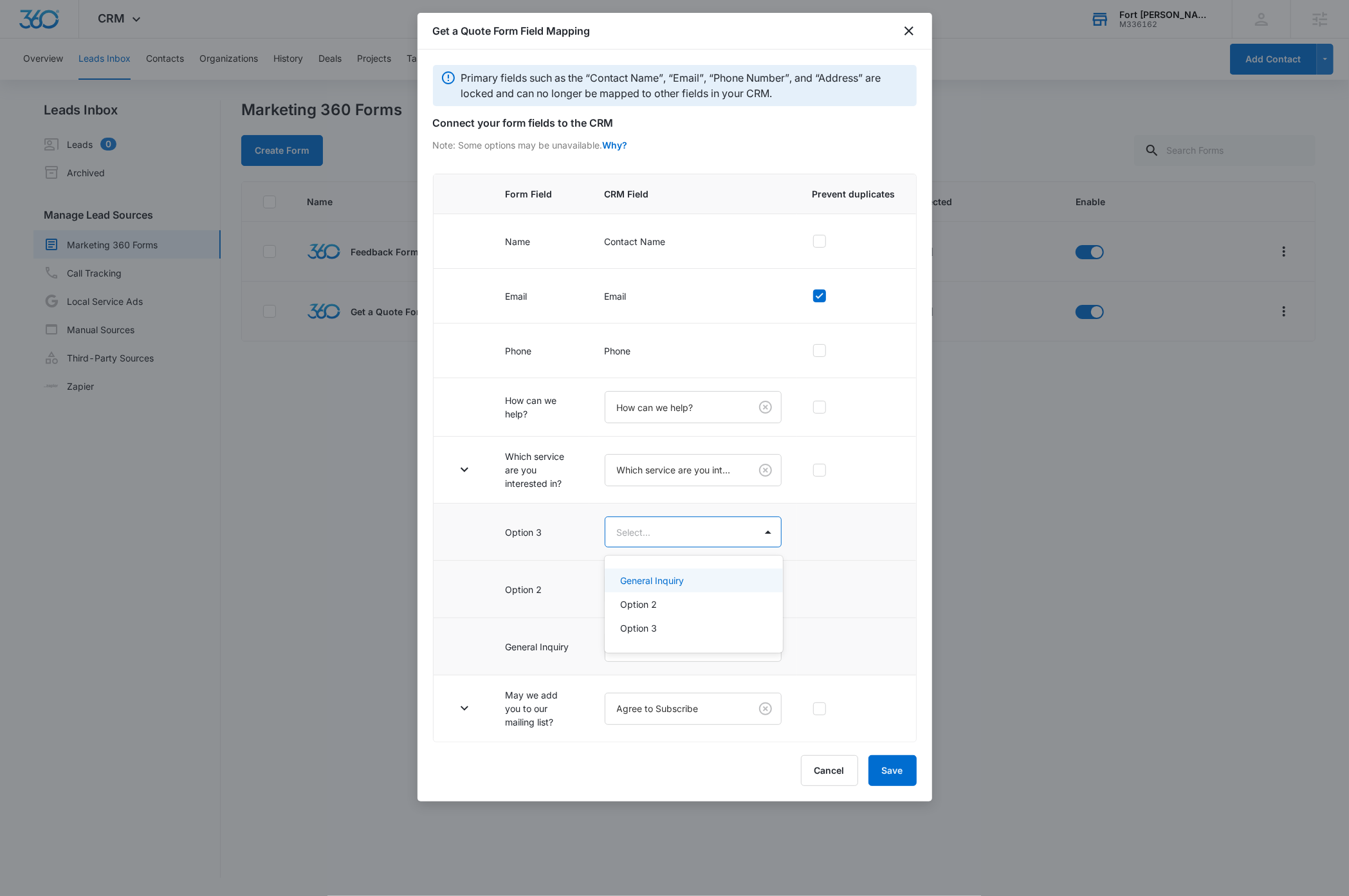
click at [674, 534] on body "CRM Apps Reputation Websites Forms CRM Email Social Shop Payments Content Ads I…" at bounding box center [674, 448] width 1349 height 896
click at [665, 627] on div "Option 3" at bounding box center [692, 627] width 145 height 13
click at [668, 593] on body "CRM Apps Reputation Websites Forms CRM Email Social Shop Payments Content Ads I…" at bounding box center [674, 448] width 1349 height 896
click at [662, 662] on div "Option 2" at bounding box center [692, 663] width 145 height 13
click at [671, 651] on body "CRM Apps Reputation Websites Forms CRM Email Social Shop Payments Content Ads I…" at bounding box center [674, 448] width 1349 height 896
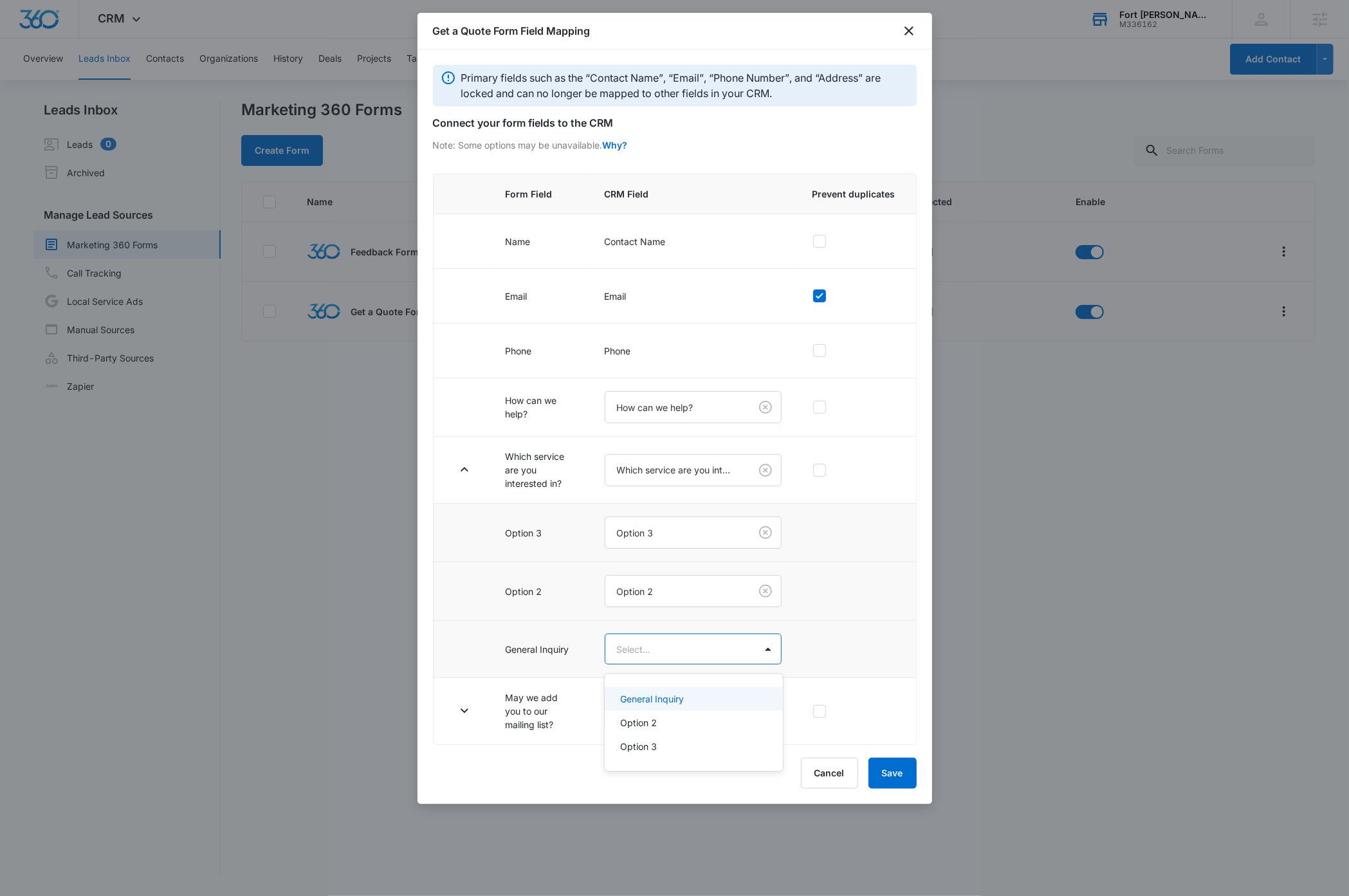
click at [668, 695] on p "General Inquiry" at bounding box center [652, 699] width 64 height 13
click at [463, 716] on icon "button" at bounding box center [465, 712] width 15 height 15
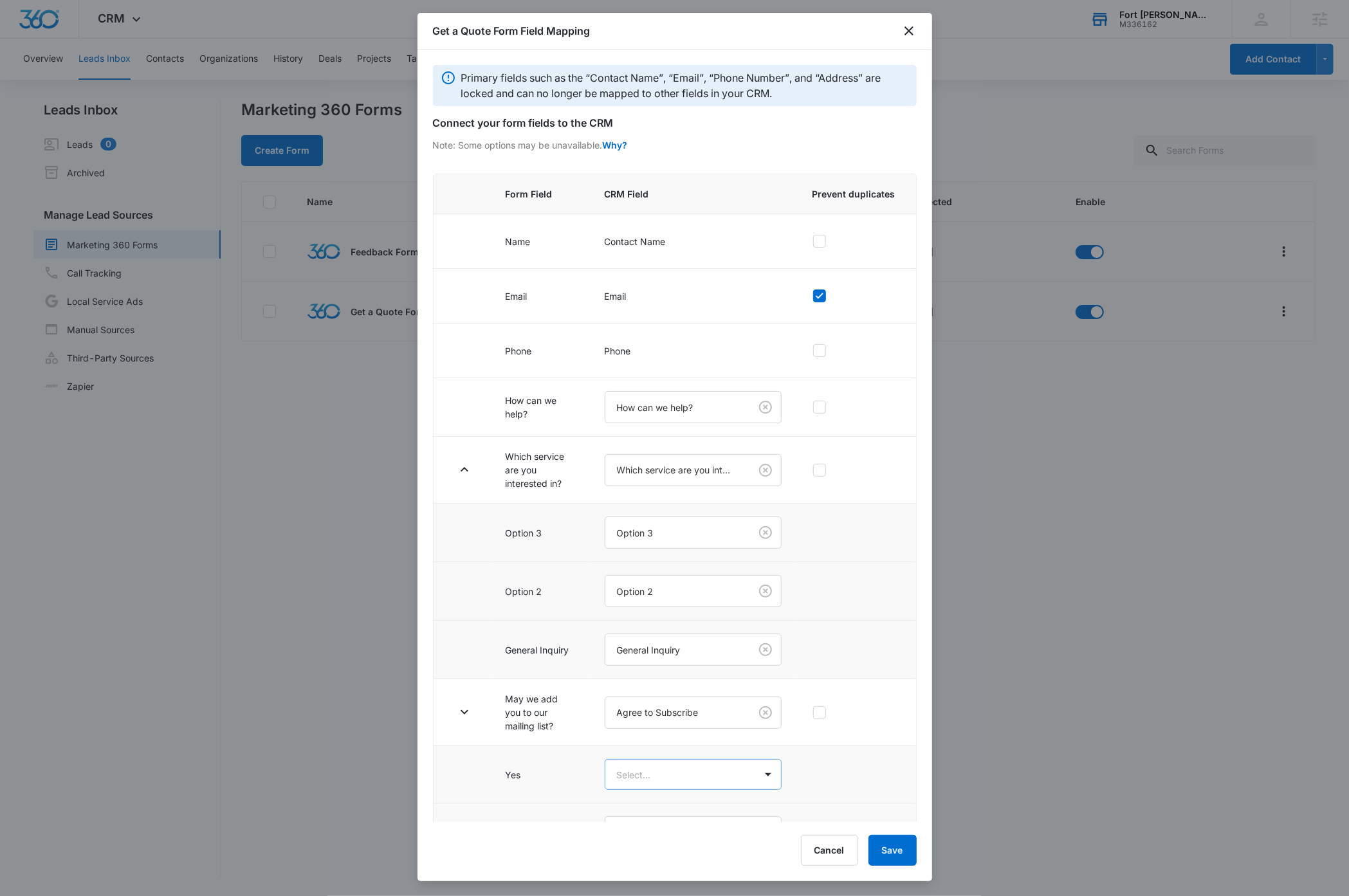
click at [674, 778] on body "CRM Apps Reputation Websites Forms CRM Email Social Shop Payments Content Ads I…" at bounding box center [674, 448] width 1349 height 896
click at [643, 826] on div "Yes" at bounding box center [686, 825] width 132 height 13
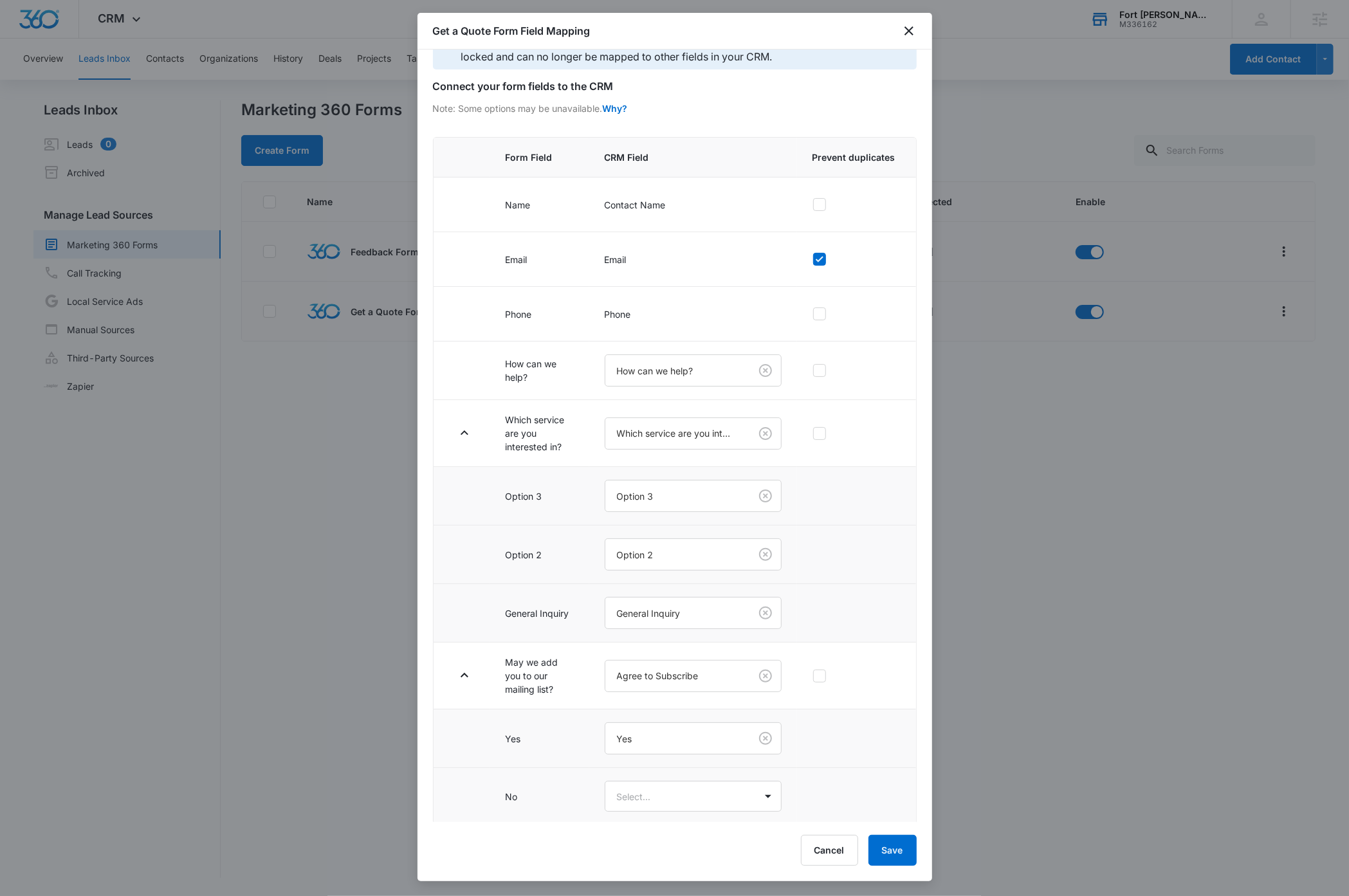
scroll to position [46, 0]
click at [662, 795] on body "CRM Apps Reputation Websites Forms CRM Email Social Shop Payments Content Ads I…" at bounding box center [674, 448] width 1349 height 896
click at [647, 863] on div "No" at bounding box center [686, 862] width 132 height 13
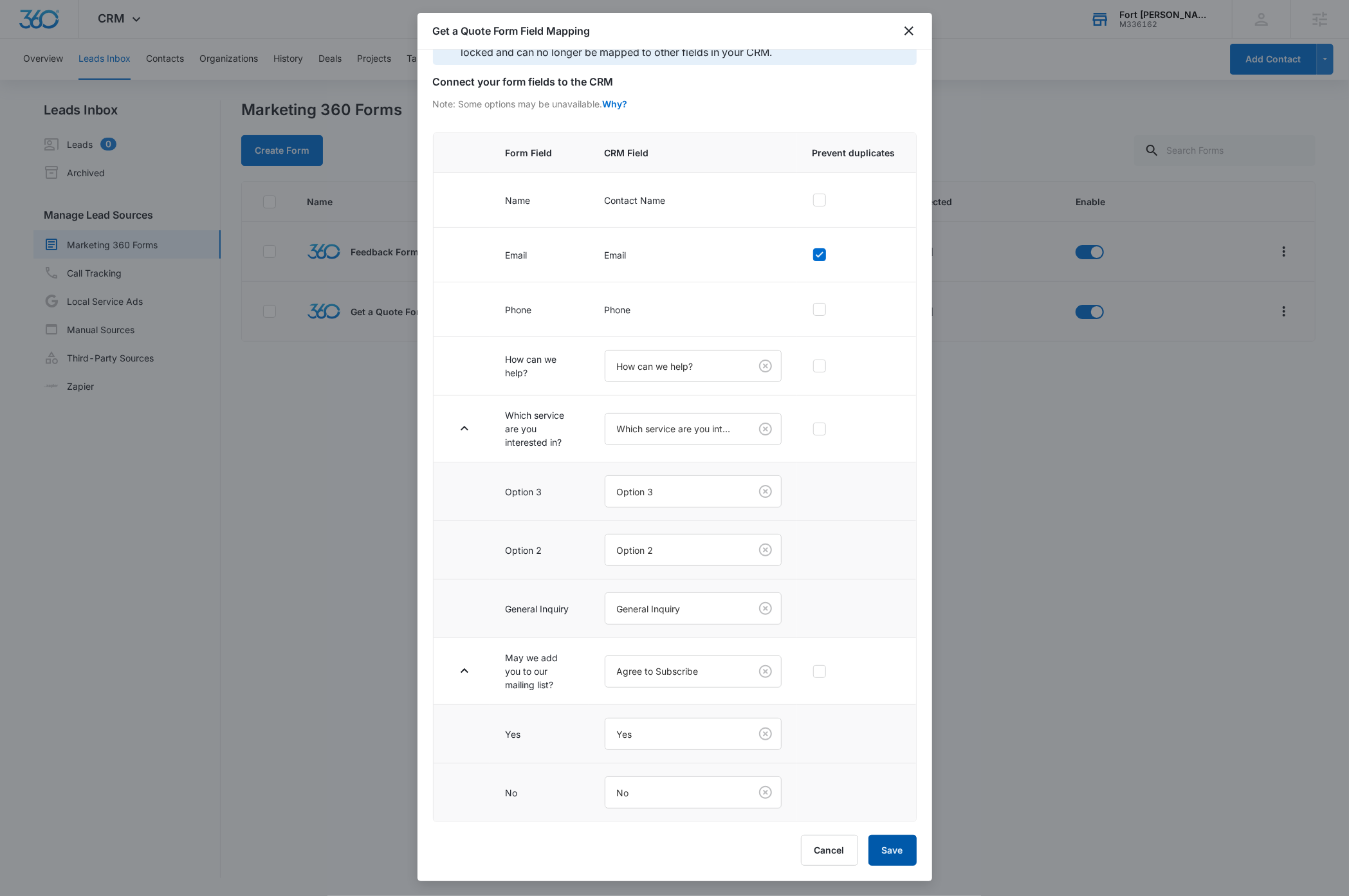
click at [886, 849] on button "Save" at bounding box center [892, 850] width 48 height 31
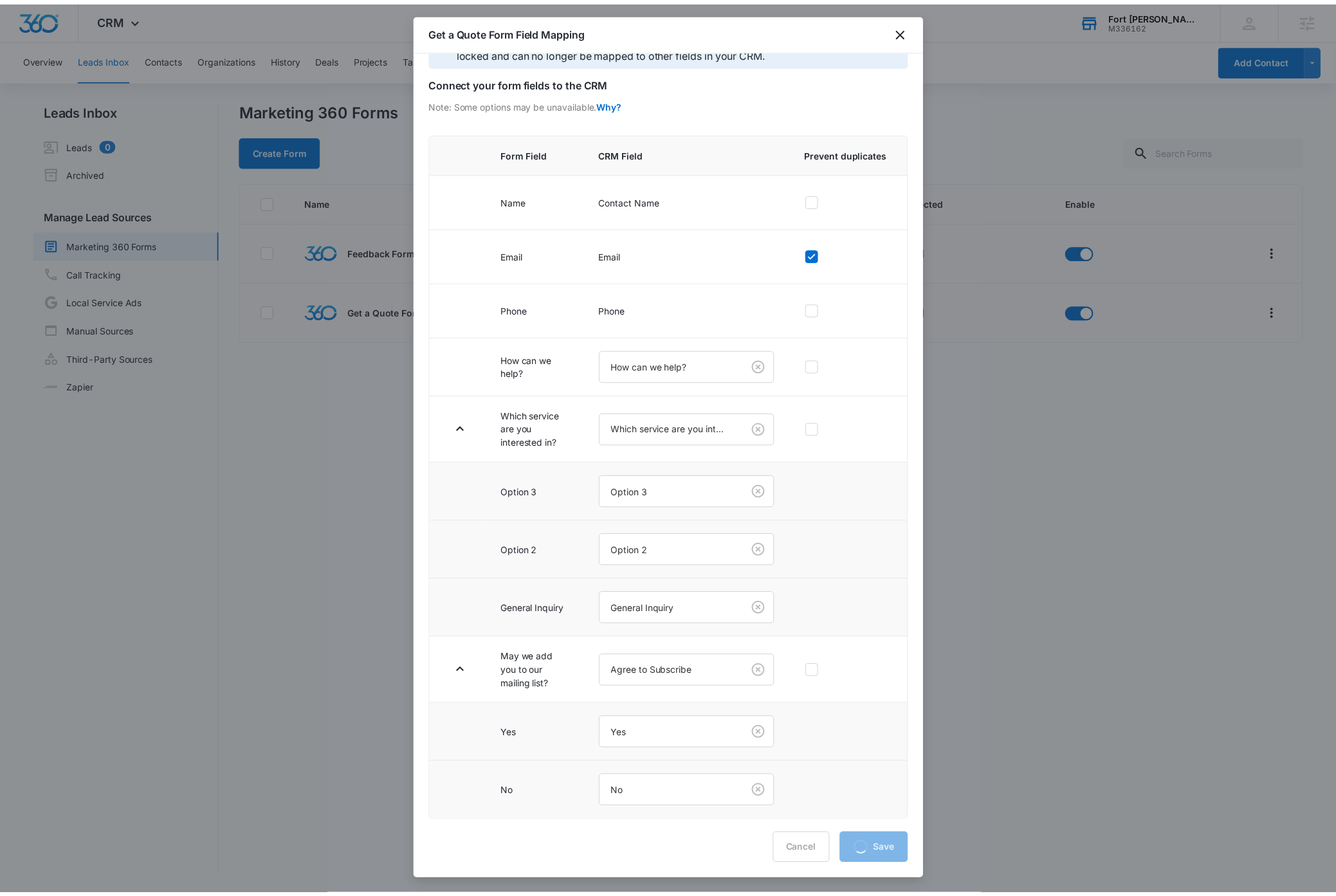
scroll to position [47, 0]
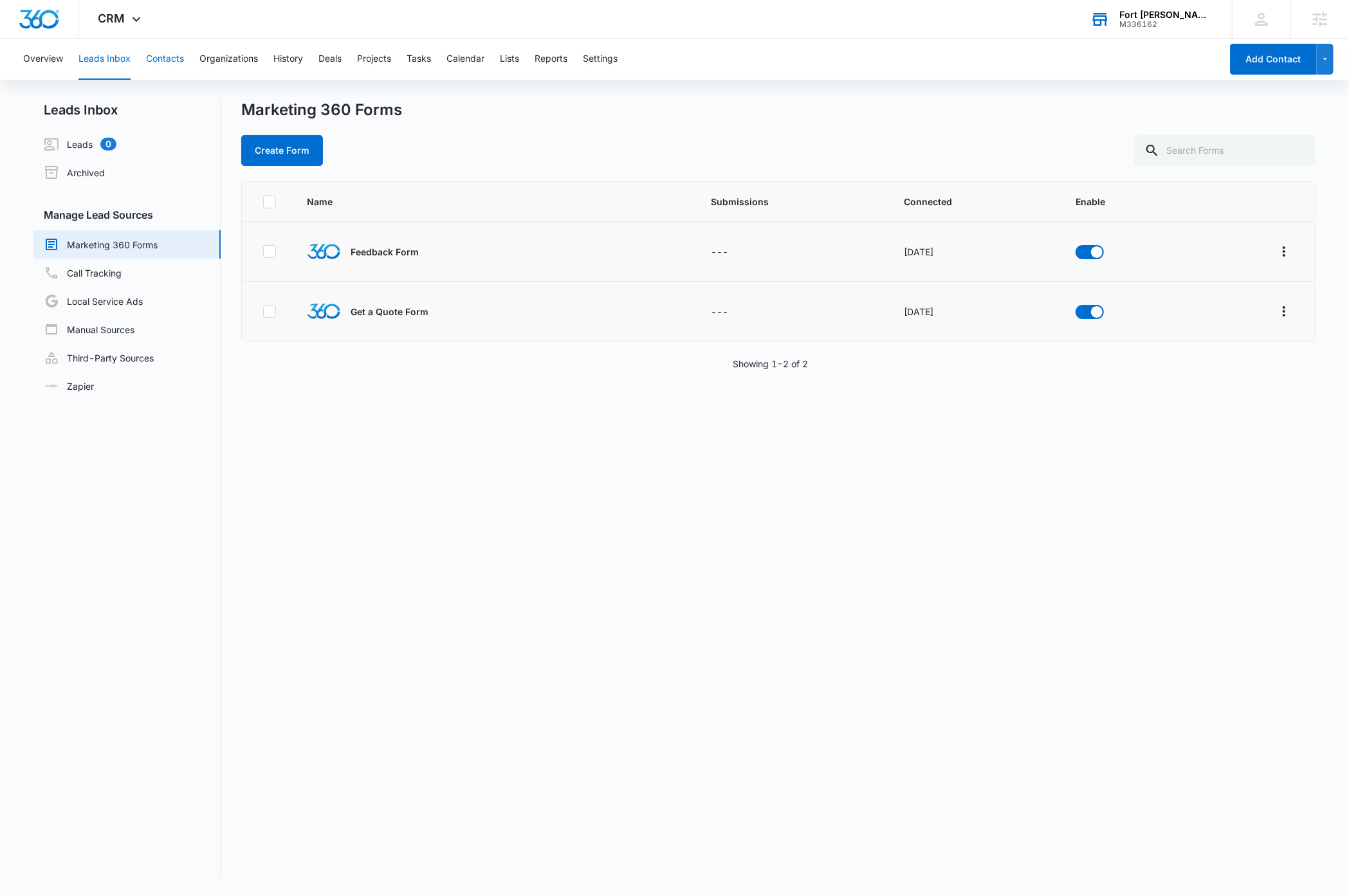
click at [168, 60] on button "Contacts" at bounding box center [165, 59] width 38 height 41
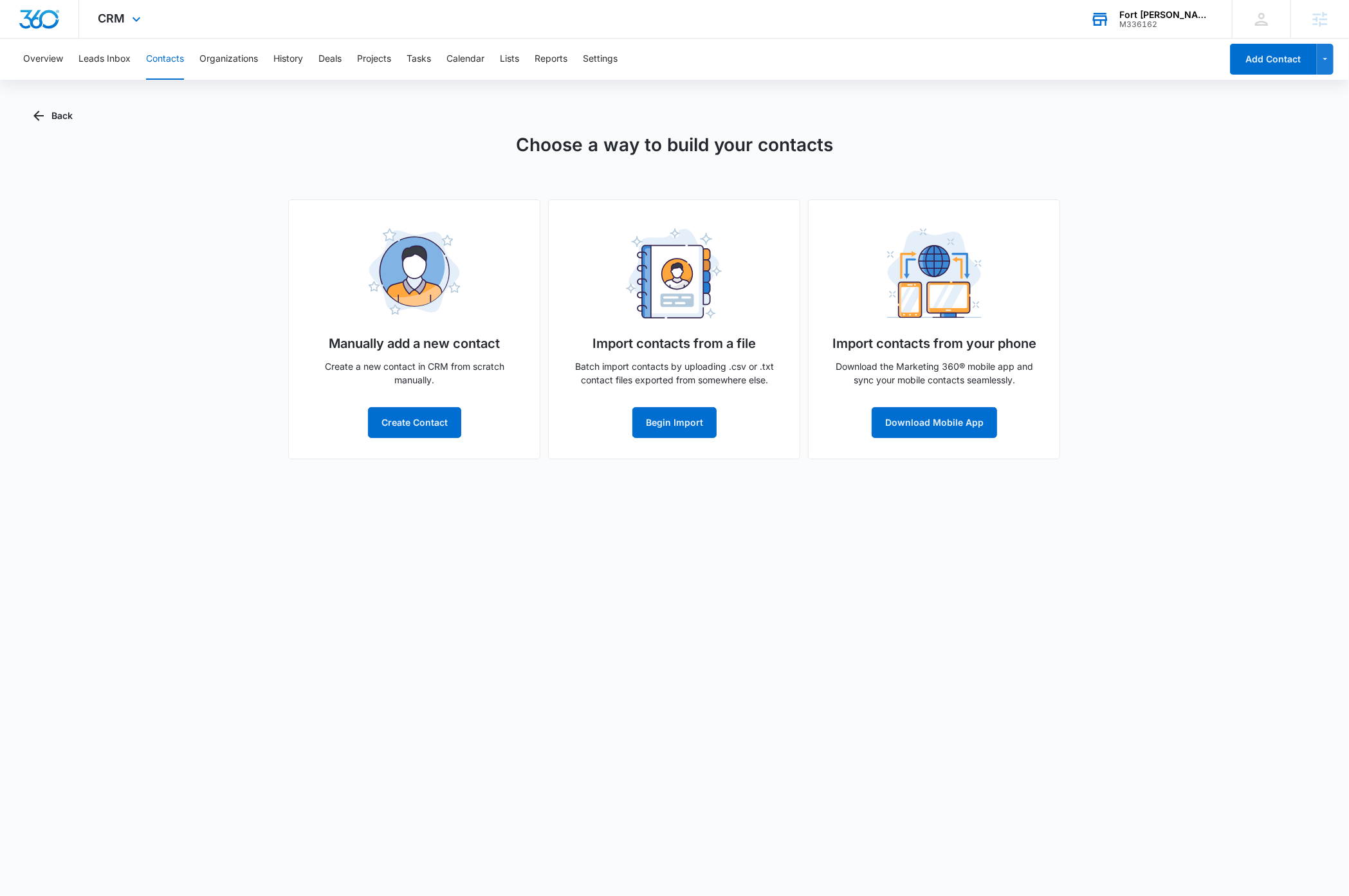
click at [51, 16] on img "Dashboard" at bounding box center [39, 19] width 41 height 19
